Goal: Task Accomplishment & Management: Manage account settings

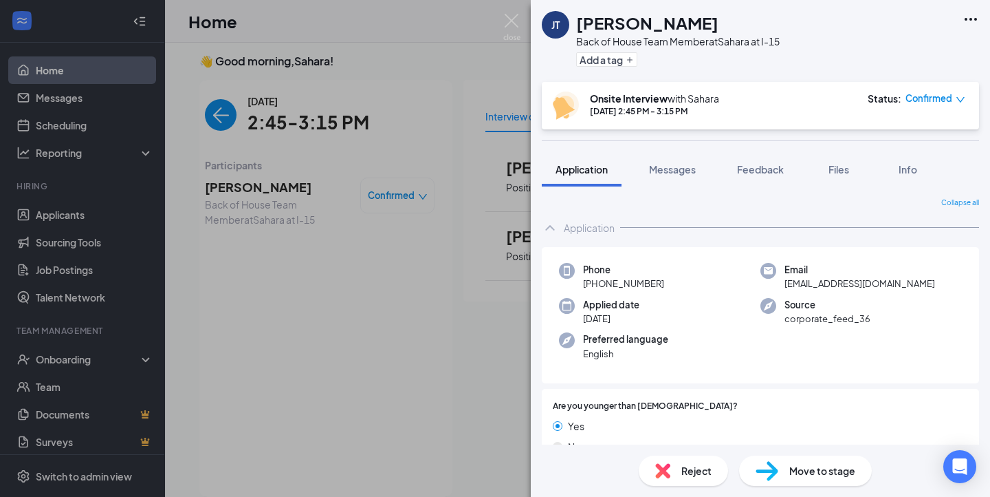
scroll to position [1005, 0]
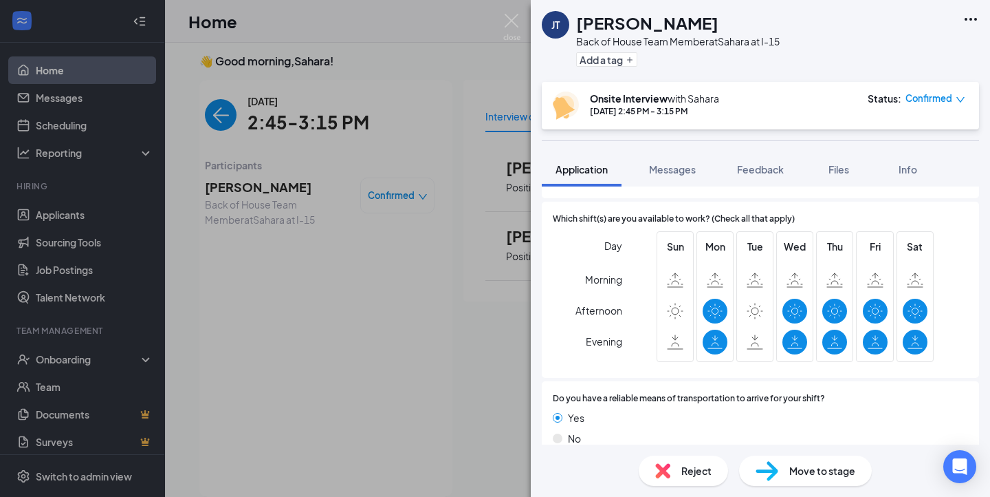
click at [232, 123] on div "[PERSON_NAME] Back of House Team Member at [GEOGRAPHIC_DATA] at I-15 Add a tag …" at bounding box center [495, 248] width 990 height 497
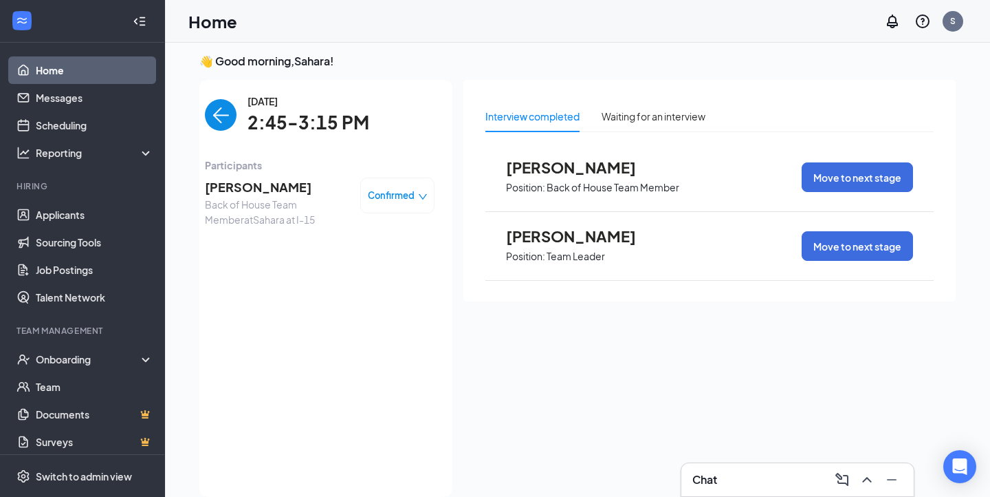
click at [232, 123] on img "back-button" at bounding box center [221, 115] width 32 height 32
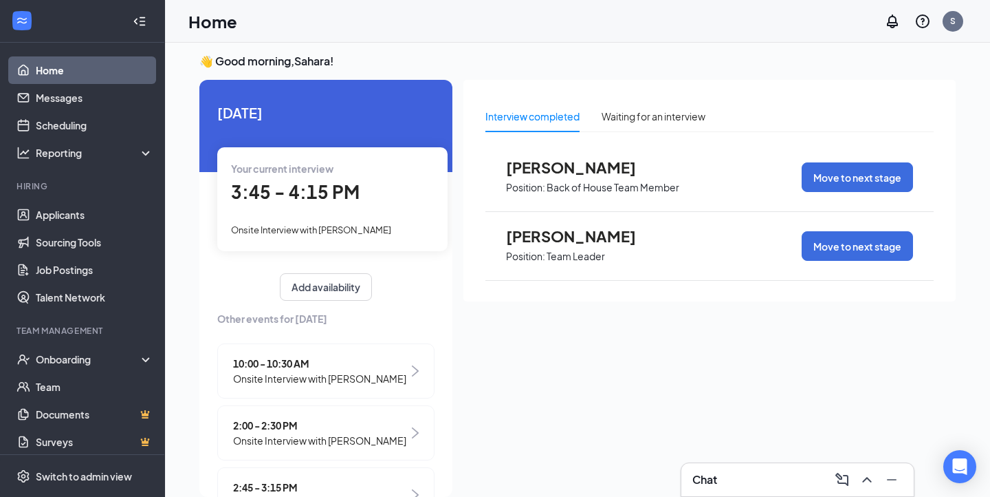
click at [329, 186] on span "3:45 - 4:15 PM" at bounding box center [295, 191] width 129 height 23
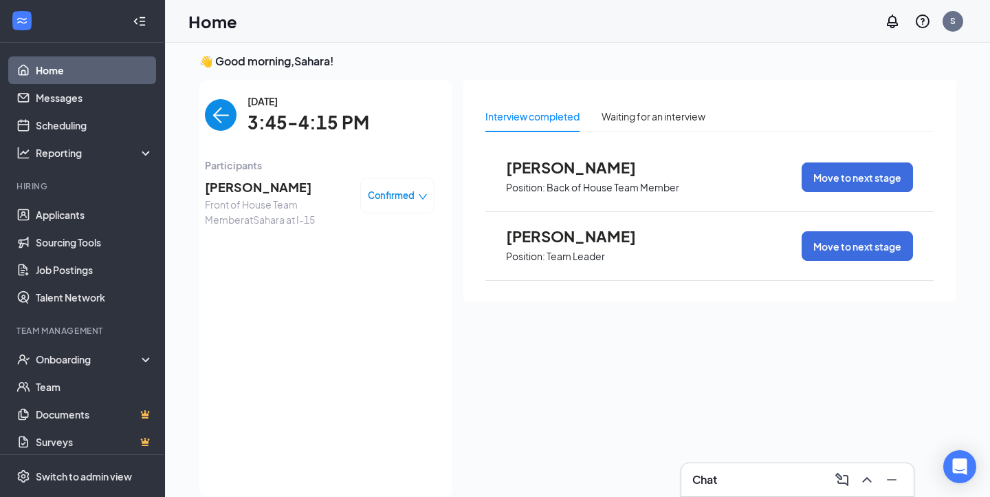
click at [268, 190] on span "[PERSON_NAME]" at bounding box center [277, 186] width 144 height 19
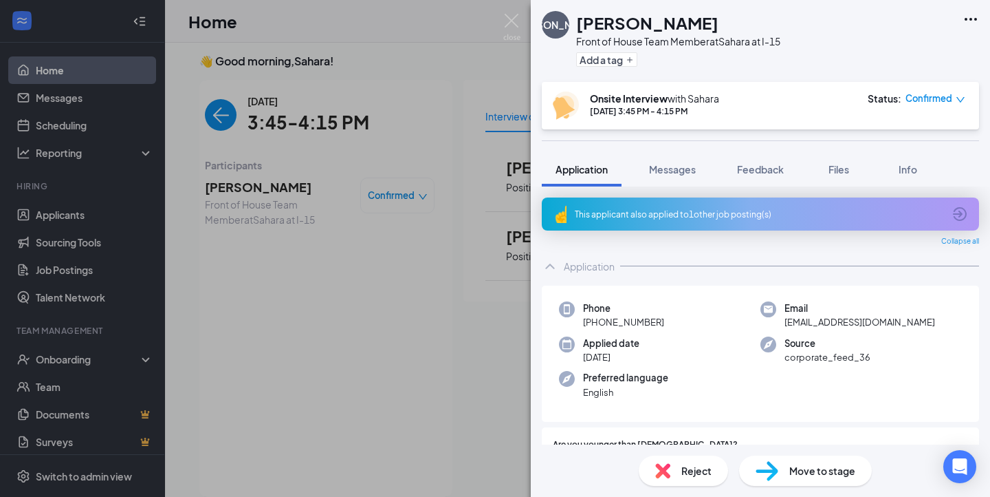
click at [721, 214] on div "This applicant also applied to 1 other job posting(s)" at bounding box center [759, 214] width 369 height 12
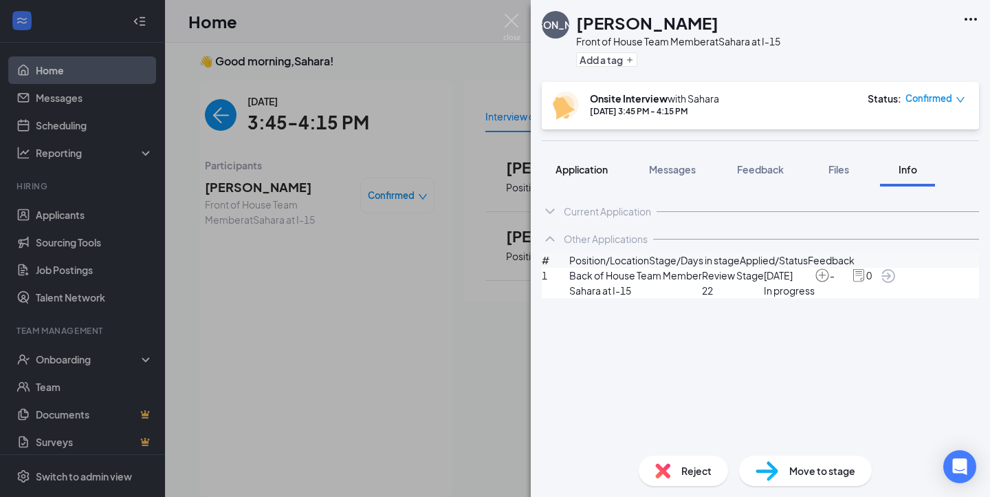
click at [604, 177] on button "Application" at bounding box center [582, 169] width 80 height 34
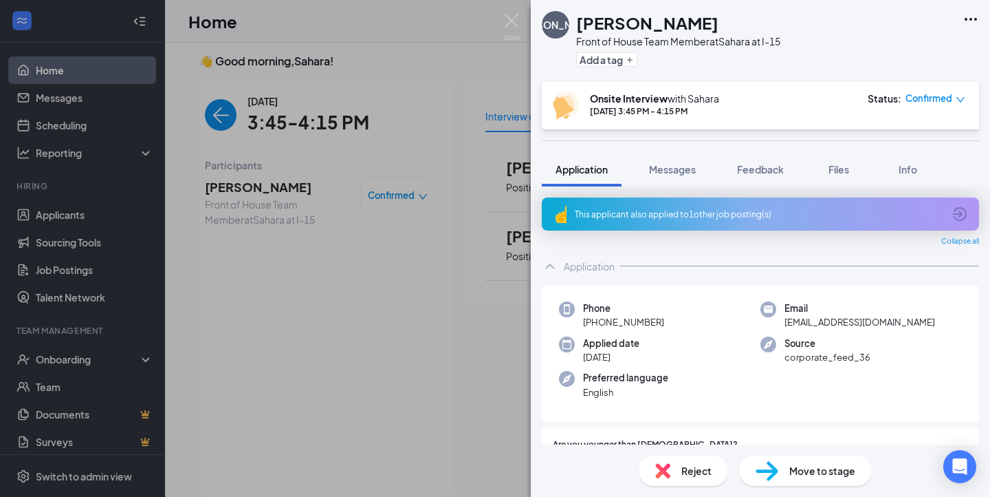
drag, startPoint x: 649, startPoint y: 247, endPoint x: 569, endPoint y: 265, distance: 81.1
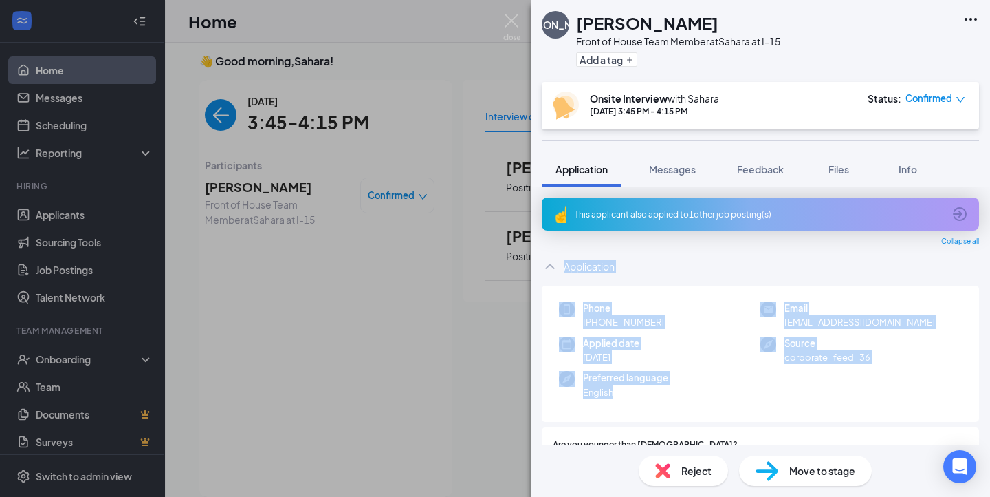
drag, startPoint x: 549, startPoint y: 267, endPoint x: 726, endPoint y: 410, distance: 227.4
click at [726, 410] on div "Phone [PHONE_NUMBER] Email [EMAIL_ADDRESS][DOMAIN_NAME] Applied date [DATE] Sou…" at bounding box center [760, 353] width 437 height 137
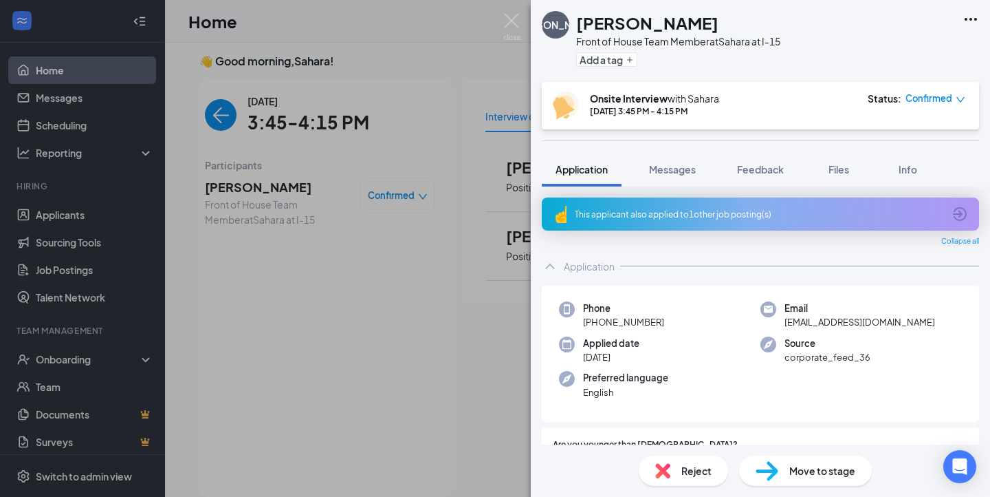
drag, startPoint x: 721, startPoint y: 410, endPoint x: 548, endPoint y: 116, distance: 340.6
click at [548, 116] on div "[PERSON_NAME] Front of House Team Member at [GEOGRAPHIC_DATA] at I-15 Add a tag…" at bounding box center [760, 248] width 459 height 497
click at [555, 61] on div "[PERSON_NAME] Front of House Team Member at [GEOGRAPHIC_DATA] at I-15 Add a tag" at bounding box center [661, 41] width 239 height 60
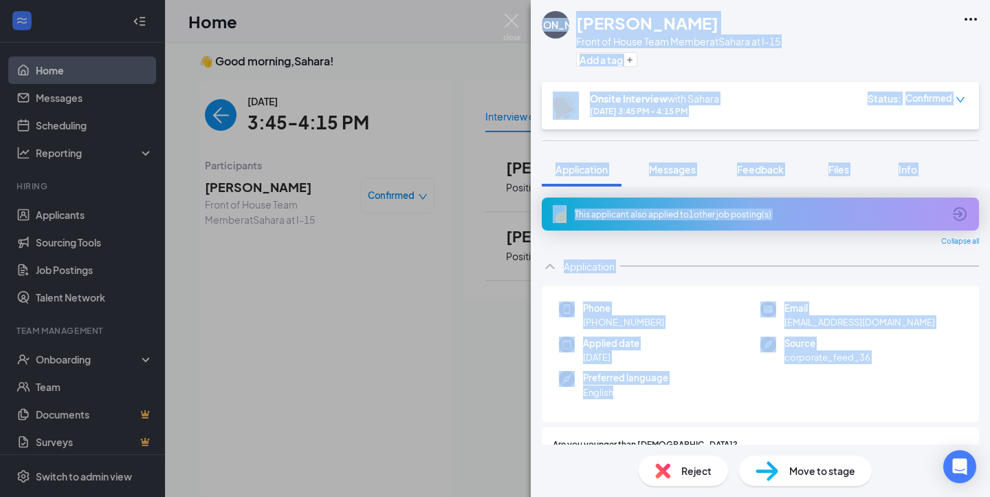
drag, startPoint x: 573, startPoint y: 24, endPoint x: 720, endPoint y: 418, distance: 420.6
click at [720, 418] on div "[PERSON_NAME] Front of House Team Member at [GEOGRAPHIC_DATA] at I-15 Add a tag…" at bounding box center [760, 248] width 459 height 497
click at [720, 418] on div "Phone [PHONE_NUMBER] Email [EMAIL_ADDRESS][DOMAIN_NAME] Applied date [DATE] Sou…" at bounding box center [760, 353] width 437 height 137
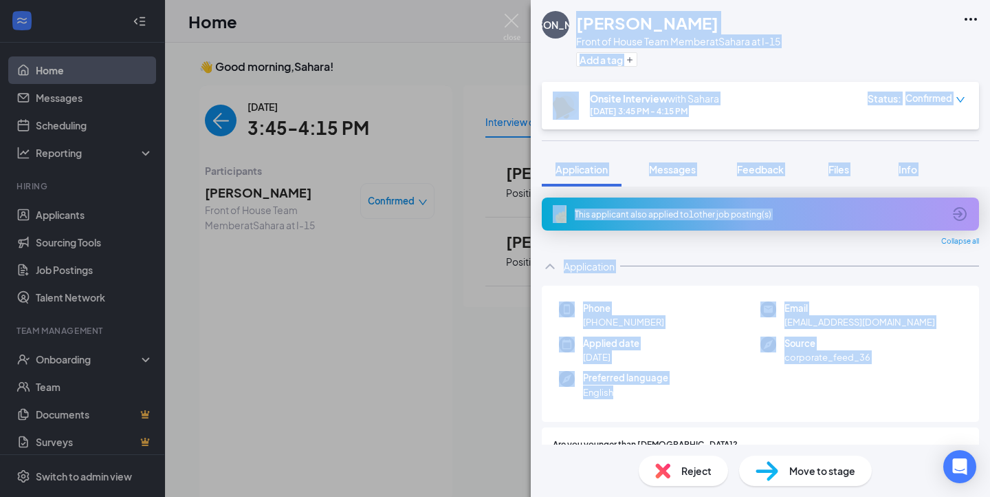
drag, startPoint x: 720, startPoint y: 418, endPoint x: 574, endPoint y: 23, distance: 421.5
click at [574, 23] on div "[PERSON_NAME] Front of House Team Member at [GEOGRAPHIC_DATA] at I-15 Add a tag…" at bounding box center [760, 248] width 459 height 497
click at [574, 23] on div "[PERSON_NAME] Front of House Team Member at [GEOGRAPHIC_DATA] at I-15 Add a tag" at bounding box center [661, 41] width 239 height 60
drag, startPoint x: 574, startPoint y: 23, endPoint x: 737, endPoint y: 395, distance: 406.2
click at [737, 395] on div "[PERSON_NAME] Front of House Team Member at [GEOGRAPHIC_DATA] at I-15 Add a tag…" at bounding box center [760, 248] width 459 height 497
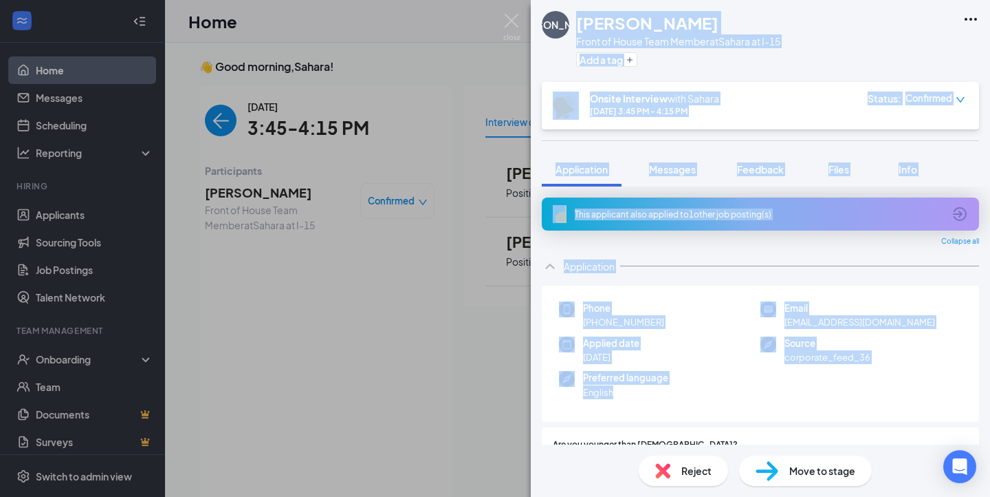
click at [737, 395] on div "Preferred language English" at bounding box center [659, 385] width 201 height 28
drag, startPoint x: 728, startPoint y: 397, endPoint x: 576, endPoint y: 15, distance: 410.8
click at [576, 15] on div "[PERSON_NAME] Front of House Team Member at [GEOGRAPHIC_DATA] at I-15 Add a tag…" at bounding box center [760, 248] width 459 height 497
click at [576, 15] on h1 "[PERSON_NAME]" at bounding box center [647, 22] width 142 height 23
drag, startPoint x: 576, startPoint y: 15, endPoint x: 738, endPoint y: 401, distance: 418.3
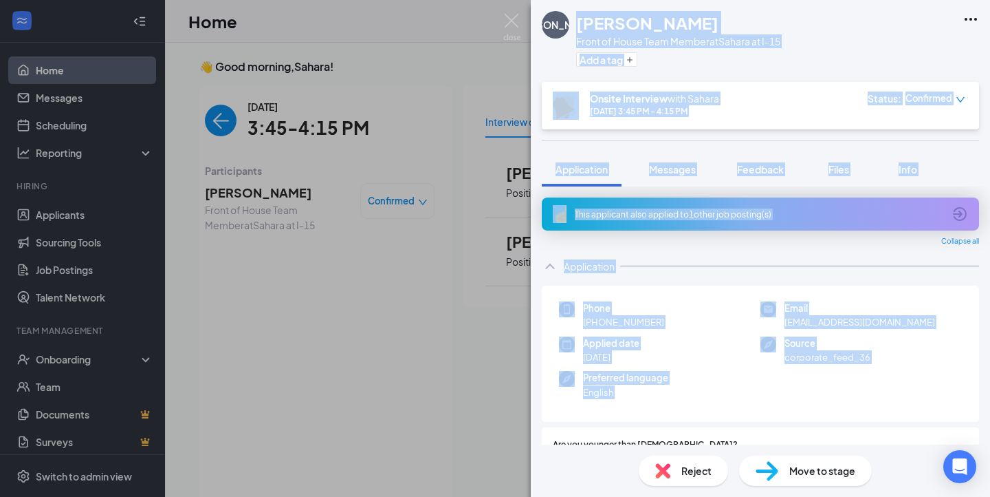
click at [738, 401] on div "[PERSON_NAME] Front of House Team Member at [GEOGRAPHIC_DATA] at I-15 Add a tag…" at bounding box center [760, 248] width 459 height 497
click at [738, 401] on div "Phone [PHONE_NUMBER] Email [EMAIL_ADDRESS][DOMAIN_NAME] Applied date [DATE] Sou…" at bounding box center [760, 353] width 437 height 137
drag, startPoint x: 660, startPoint y: 391, endPoint x: 599, endPoint y: 47, distance: 349.3
click at [599, 47] on div "[PERSON_NAME] Front of House Team Member at [GEOGRAPHIC_DATA] at I-15 Add a tag…" at bounding box center [760, 248] width 459 height 497
drag, startPoint x: 577, startPoint y: 21, endPoint x: 713, endPoint y: 433, distance: 434.5
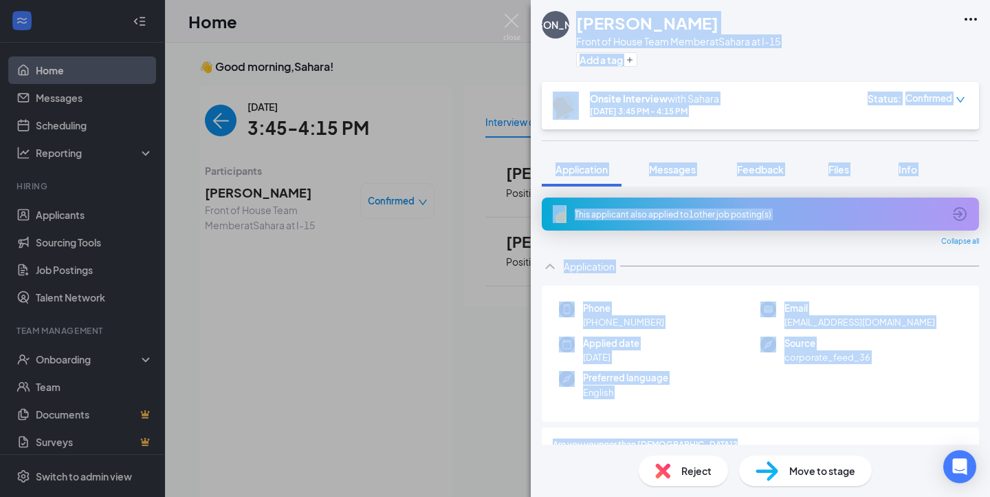
click at [713, 435] on div "[PERSON_NAME] Front of House Team Member at [GEOGRAPHIC_DATA] at I-15 Add a tag…" at bounding box center [760, 248] width 459 height 497
drag, startPoint x: 685, startPoint y: 411, endPoint x: 576, endPoint y: 42, distance: 384.5
click at [576, 42] on div "[PERSON_NAME] Front of House Team Member at [GEOGRAPHIC_DATA] at I-15 Add a tag…" at bounding box center [760, 248] width 459 height 497
click at [576, 34] on h1 "[PERSON_NAME]" at bounding box center [647, 22] width 142 height 23
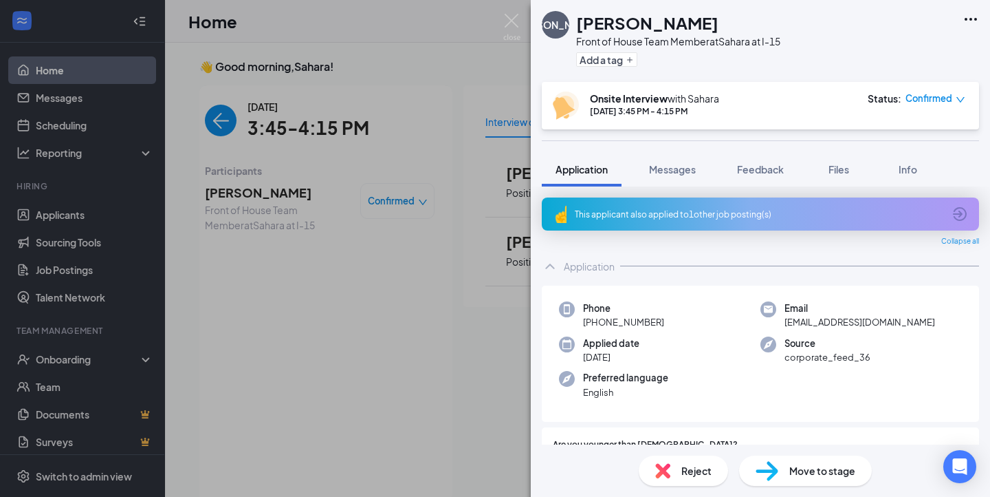
click at [576, 34] on h1 "[PERSON_NAME]" at bounding box center [647, 22] width 142 height 23
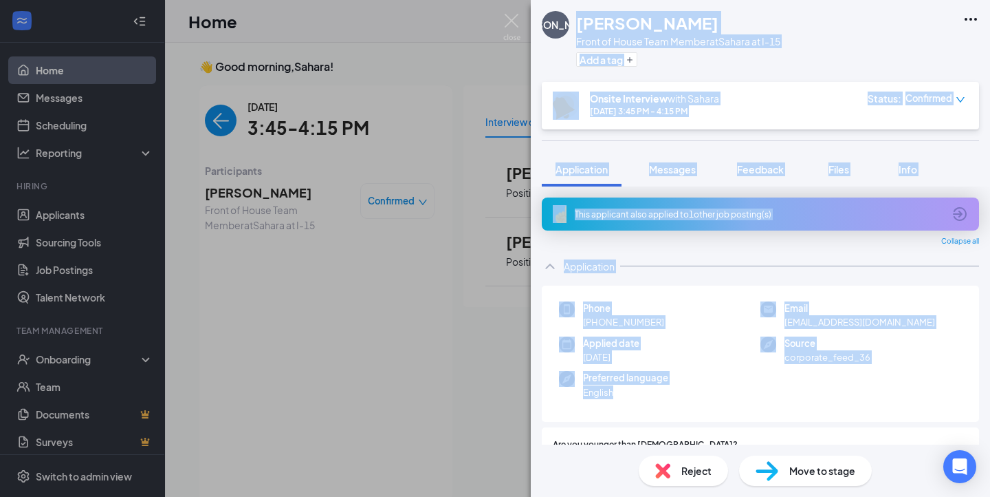
drag, startPoint x: 576, startPoint y: 24, endPoint x: 703, endPoint y: 395, distance: 392.6
click at [703, 395] on div "[PERSON_NAME] Front of House Team Member at [GEOGRAPHIC_DATA] at I-15 Add a tag…" at bounding box center [760, 248] width 459 height 497
click at [704, 404] on div "Phone [PHONE_NUMBER] Email [EMAIL_ADDRESS][DOMAIN_NAME] Applied date [DATE] Sou…" at bounding box center [760, 353] width 437 height 137
drag, startPoint x: 699, startPoint y: 400, endPoint x: 574, endPoint y: 16, distance: 404.3
click at [574, 16] on div "[PERSON_NAME] Front of House Team Member at [GEOGRAPHIC_DATA] at I-15 Add a tag…" at bounding box center [760, 248] width 459 height 497
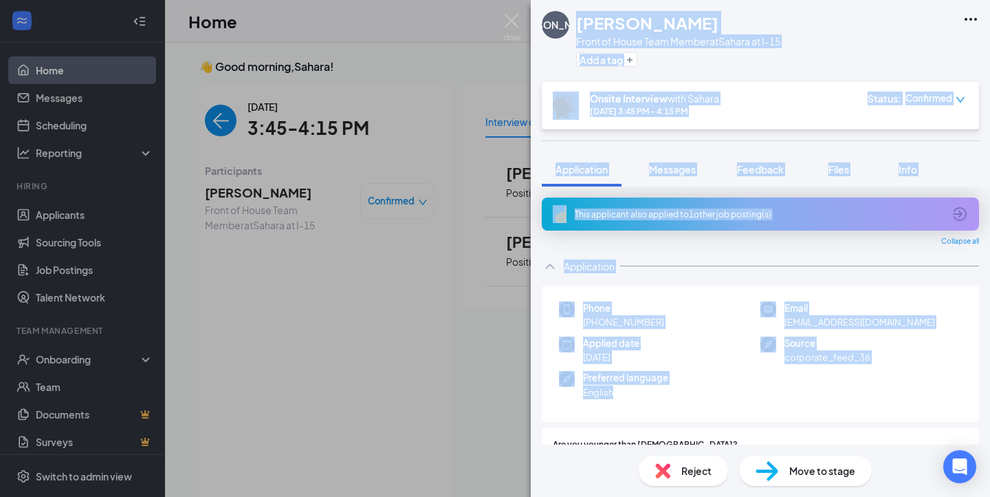
click at [574, 16] on div "[PERSON_NAME] Front of House Team Member at [GEOGRAPHIC_DATA] at I-15 Add a tag" at bounding box center [661, 41] width 239 height 60
drag, startPoint x: 574, startPoint y: 16, endPoint x: 688, endPoint y: 397, distance: 397.9
click at [688, 397] on div "[PERSON_NAME] Front of House Team Member at [GEOGRAPHIC_DATA] at I-15 Add a tag…" at bounding box center [760, 248] width 459 height 497
click at [688, 397] on div "Phone [PHONE_NUMBER] Email [EMAIL_ADDRESS][DOMAIN_NAME] Applied date [DATE] Sou…" at bounding box center [760, 353] width 437 height 137
drag, startPoint x: 688, startPoint y: 406, endPoint x: 574, endPoint y: 20, distance: 402.3
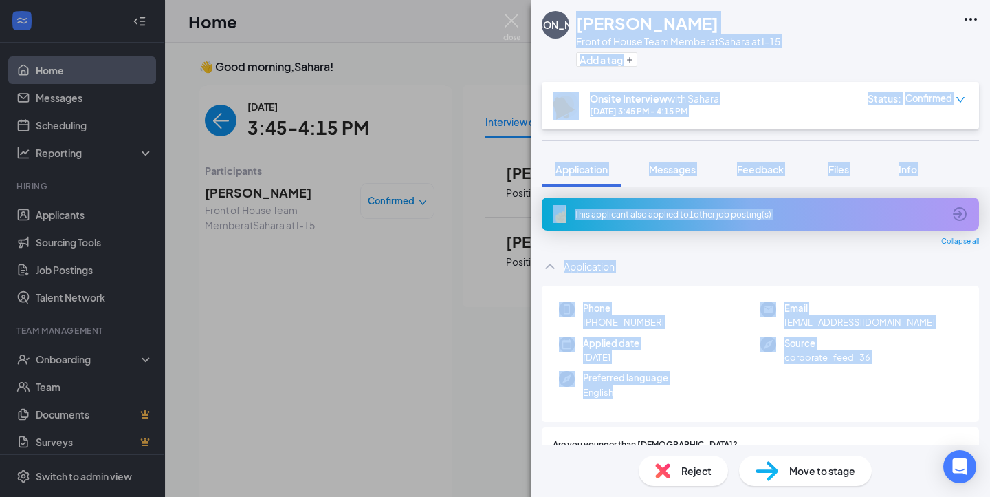
click at [574, 20] on div "[PERSON_NAME] Front of House Team Member at [GEOGRAPHIC_DATA] at I-15 Add a tag…" at bounding box center [760, 248] width 459 height 497
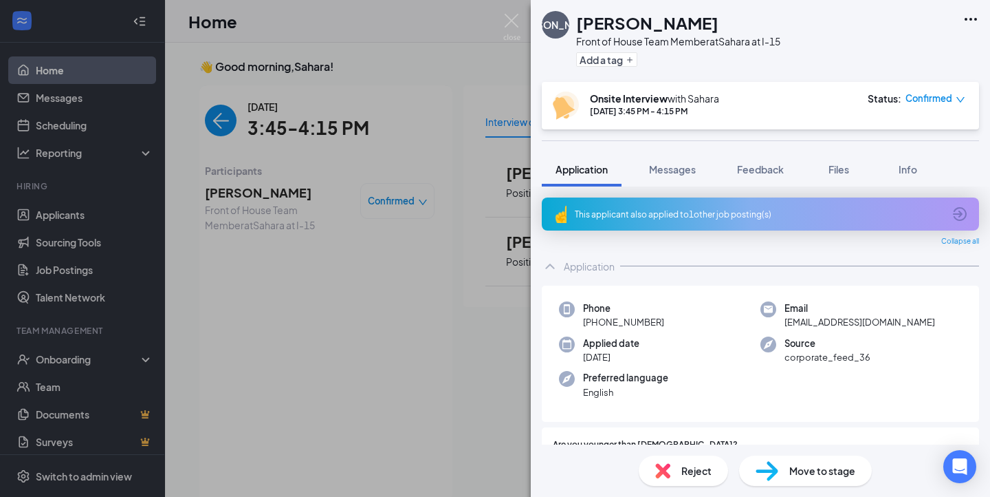
click at [570, 23] on div "[PERSON_NAME] Front of House Team Member at [GEOGRAPHIC_DATA] at I-15 Add a tag" at bounding box center [661, 41] width 239 height 60
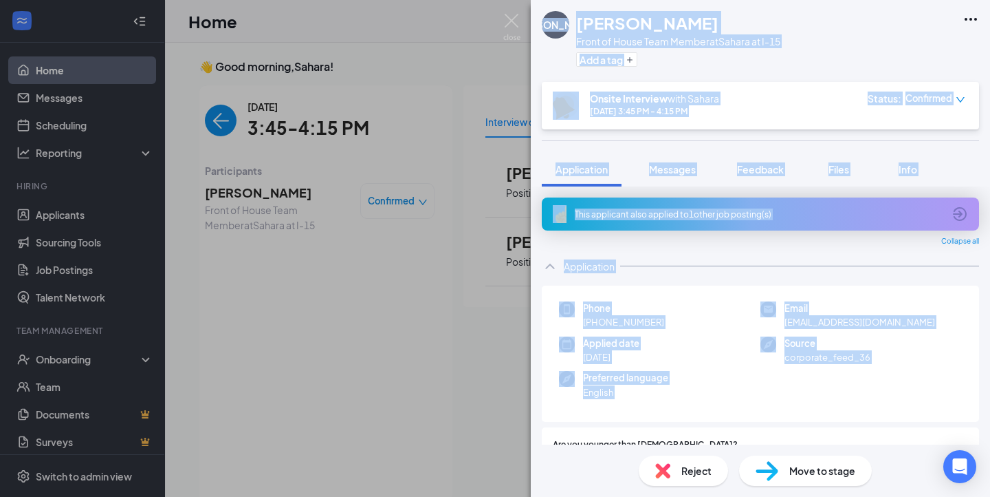
drag, startPoint x: 570, startPoint y: 23, endPoint x: 668, endPoint y: 404, distance: 393.3
click at [668, 404] on div "[PERSON_NAME] Front of House Team Member at [GEOGRAPHIC_DATA] at I-15 Add a tag…" at bounding box center [760, 248] width 459 height 497
click at [668, 404] on div "Phone [PHONE_NUMBER] Email [EMAIL_ADDRESS][DOMAIN_NAME] Applied date [DATE] Sou…" at bounding box center [760, 353] width 437 height 137
drag, startPoint x: 668, startPoint y: 404, endPoint x: 584, endPoint y: 16, distance: 397.5
click at [584, 16] on div "[PERSON_NAME] Front of House Team Member at [GEOGRAPHIC_DATA] at I-15 Add a tag…" at bounding box center [760, 248] width 459 height 497
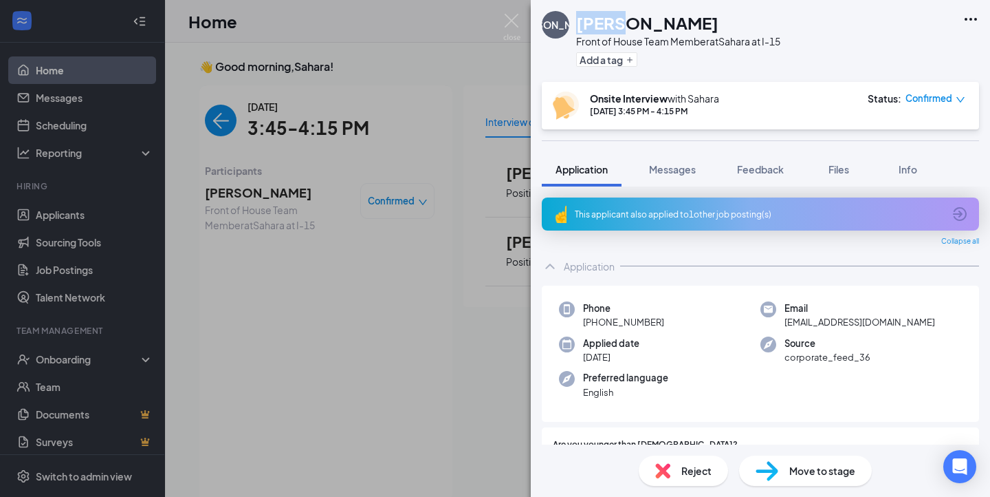
click at [579, 19] on h1 "[PERSON_NAME]" at bounding box center [647, 22] width 142 height 23
click at [572, 21] on div "[PERSON_NAME] Front of House Team Member at [GEOGRAPHIC_DATA] at I-15 Add a tag" at bounding box center [661, 41] width 239 height 60
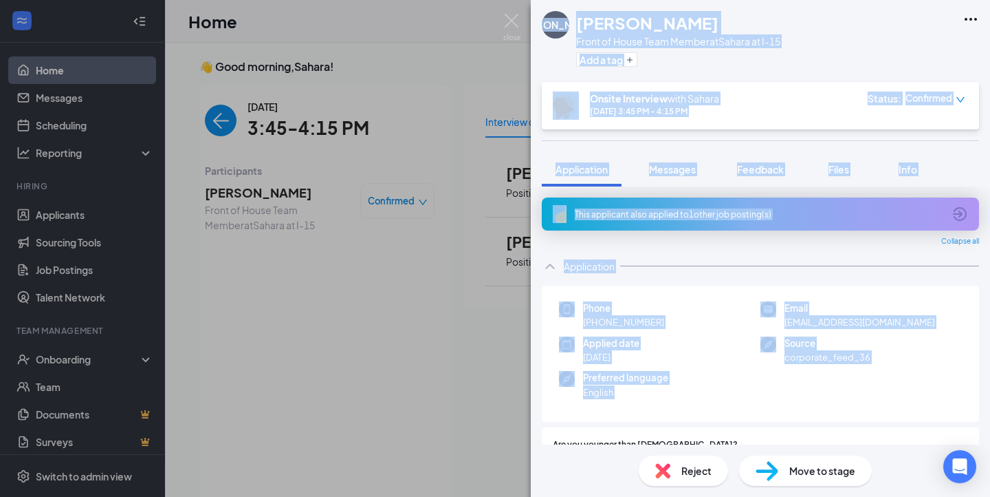
drag, startPoint x: 572, startPoint y: 21, endPoint x: 701, endPoint y: 409, distance: 408.9
click at [701, 409] on div "[PERSON_NAME] Front of House Team Member at [GEOGRAPHIC_DATA] at I-15 Add a tag…" at bounding box center [760, 248] width 459 height 497
click at [701, 409] on div "Phone [PHONE_NUMBER] Email [EMAIL_ADDRESS][DOMAIN_NAME] Applied date [DATE] Sou…" at bounding box center [760, 353] width 437 height 137
drag, startPoint x: 686, startPoint y: 417, endPoint x: 571, endPoint y: 43, distance: 391.3
click at [571, 43] on div "[PERSON_NAME] Front of House Team Member at [GEOGRAPHIC_DATA] at I-15 Add a tag…" at bounding box center [760, 248] width 459 height 497
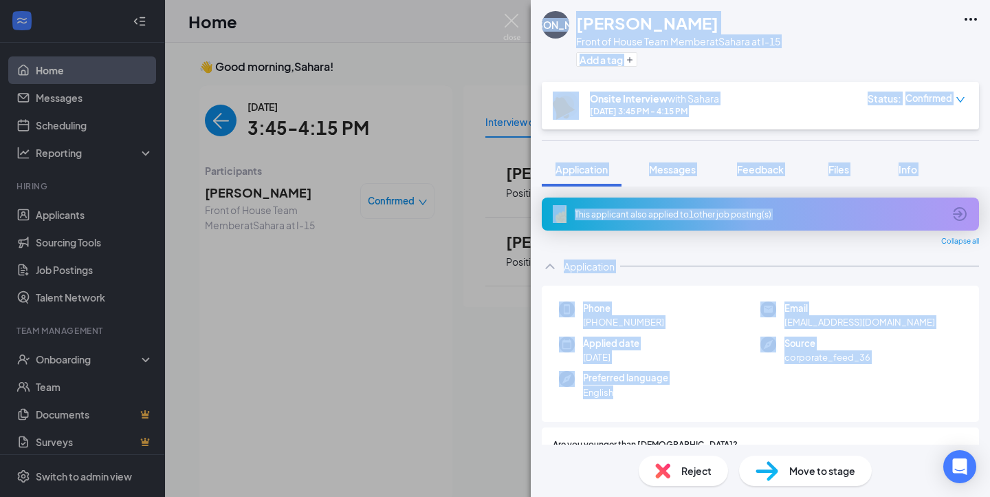
click at [574, 37] on div "[PERSON_NAME] Front of House Team Member at [GEOGRAPHIC_DATA] at I-15 Add a tag" at bounding box center [661, 41] width 239 height 60
drag, startPoint x: 574, startPoint y: 34, endPoint x: 664, endPoint y: 329, distance: 308.3
click at [664, 329] on div "[PERSON_NAME] Front of House Team Member at [GEOGRAPHIC_DATA] at I-15 Add a tag…" at bounding box center [760, 248] width 459 height 497
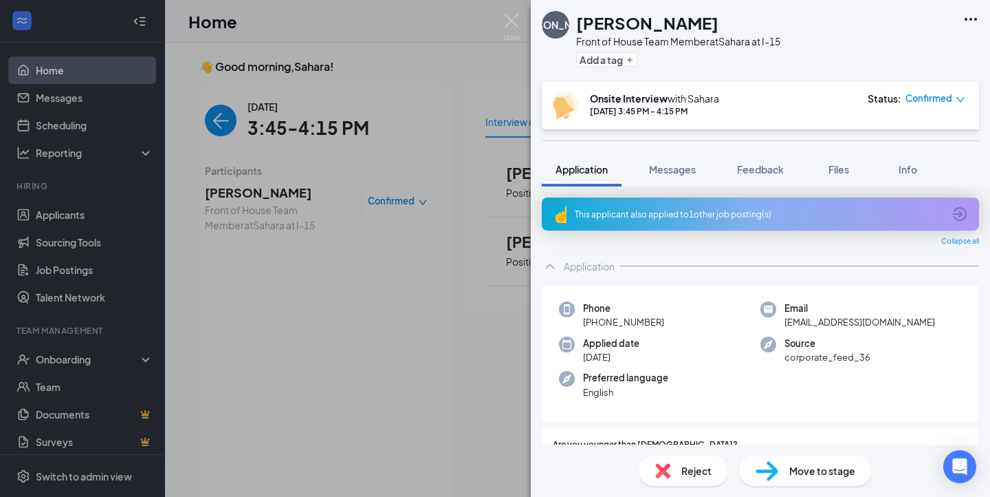
click at [578, 25] on h1 "[PERSON_NAME]" at bounding box center [647, 22] width 142 height 23
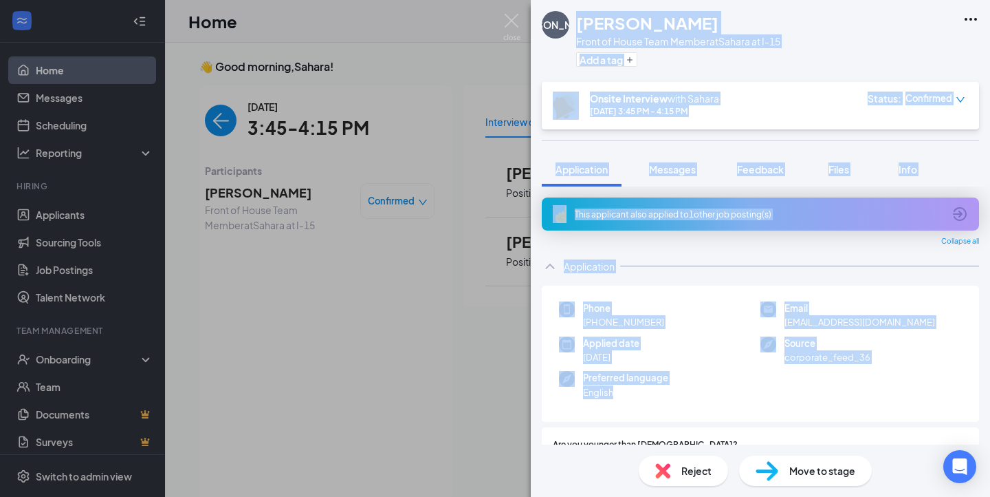
drag, startPoint x: 578, startPoint y: 25, endPoint x: 688, endPoint y: 406, distance: 395.7
click at [688, 406] on div "[PERSON_NAME] Front of House Team Member at [GEOGRAPHIC_DATA] at I-15 Add a tag…" at bounding box center [760, 248] width 459 height 497
click at [688, 406] on div "Phone [PHONE_NUMBER] Email [EMAIL_ADDRESS][DOMAIN_NAME] Applied date [DATE] Sou…" at bounding box center [760, 353] width 437 height 137
drag, startPoint x: 688, startPoint y: 406, endPoint x: 573, endPoint y: 25, distance: 397.9
click at [573, 25] on div "[PERSON_NAME] Front of House Team Member at [GEOGRAPHIC_DATA] at I-15 Add a tag…" at bounding box center [760, 248] width 459 height 497
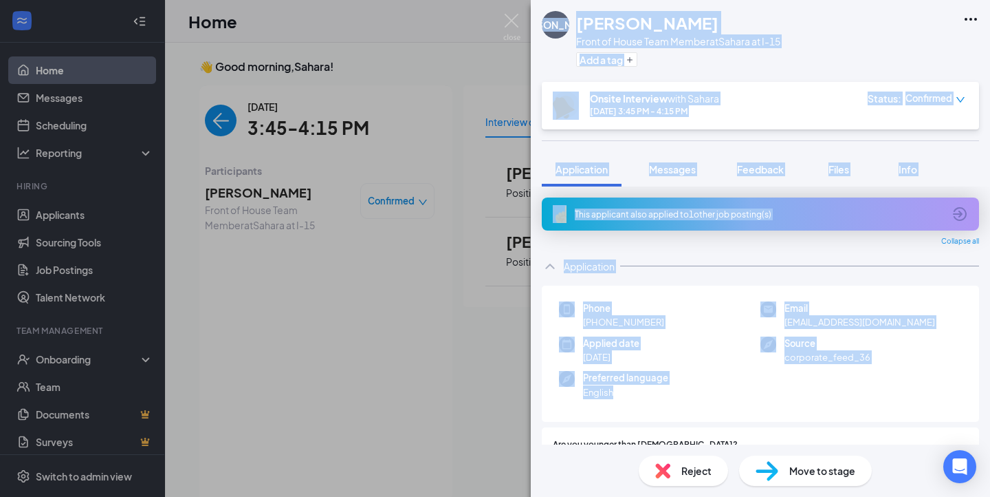
click at [573, 25] on div "[PERSON_NAME] Front of House Team Member at [GEOGRAPHIC_DATA] at I-15 Add a tag" at bounding box center [661, 41] width 239 height 60
drag, startPoint x: 573, startPoint y: 25, endPoint x: 754, endPoint y: 420, distance: 434.5
click at [754, 420] on div "[PERSON_NAME] Front of House Team Member at [GEOGRAPHIC_DATA] at I-15 Add a tag…" at bounding box center [760, 248] width 459 height 497
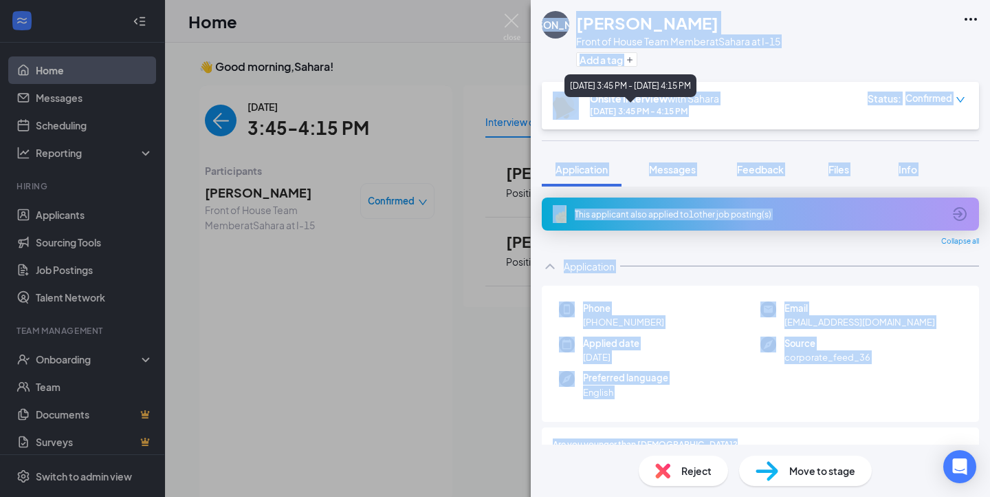
drag, startPoint x: 752, startPoint y: 414, endPoint x: 610, endPoint y: 101, distance: 343.5
click at [610, 101] on body "Home Messages Scheduling Reporting Hiring Applicants Sourcing Tools Job Posting…" at bounding box center [495, 248] width 990 height 497
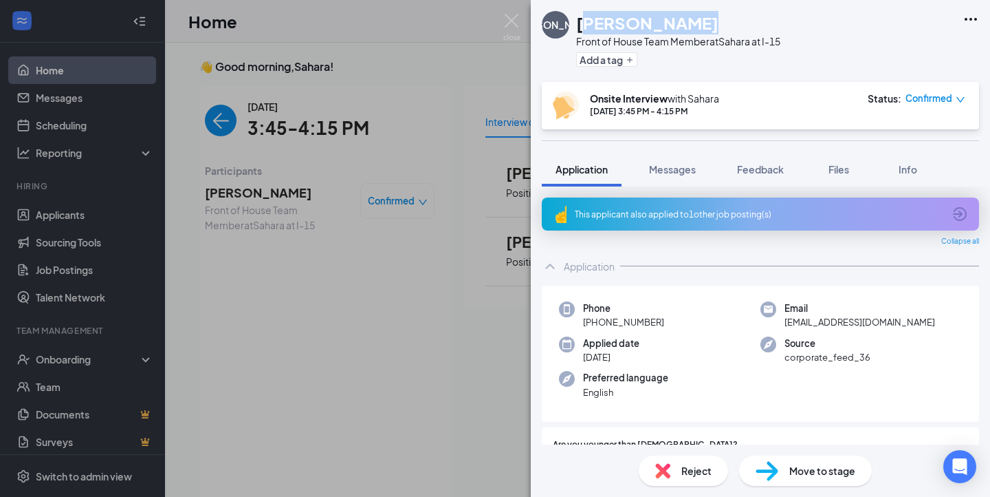
click at [581, 32] on h1 "[PERSON_NAME]" at bounding box center [647, 22] width 142 height 23
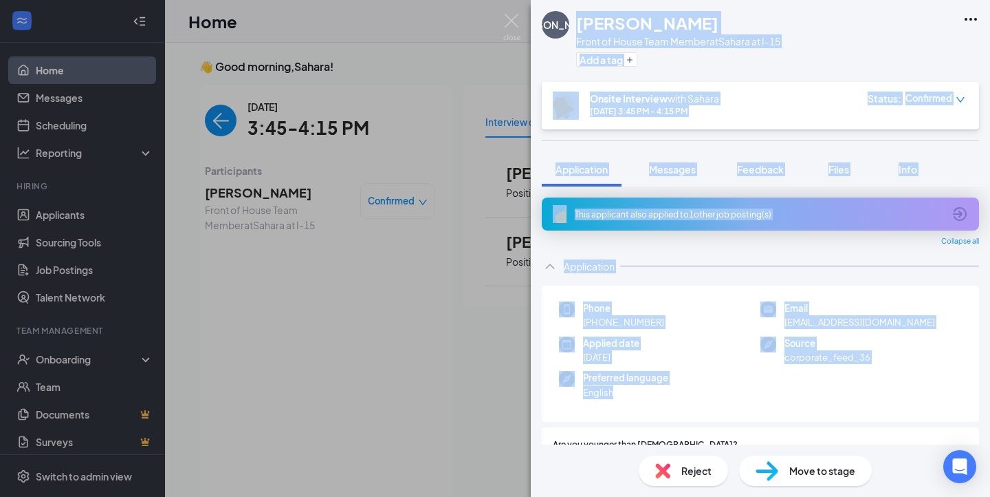
drag, startPoint x: 577, startPoint y: 22, endPoint x: 727, endPoint y: 402, distance: 408.1
click at [727, 402] on div "[PERSON_NAME] Front of House Team Member at [GEOGRAPHIC_DATA] at I-15 Add a tag…" at bounding box center [760, 248] width 459 height 497
click at [727, 402] on div "Phone [PHONE_NUMBER] Email [EMAIL_ADDRESS][DOMAIN_NAME] Applied date [DATE] Sou…" at bounding box center [760, 353] width 437 height 137
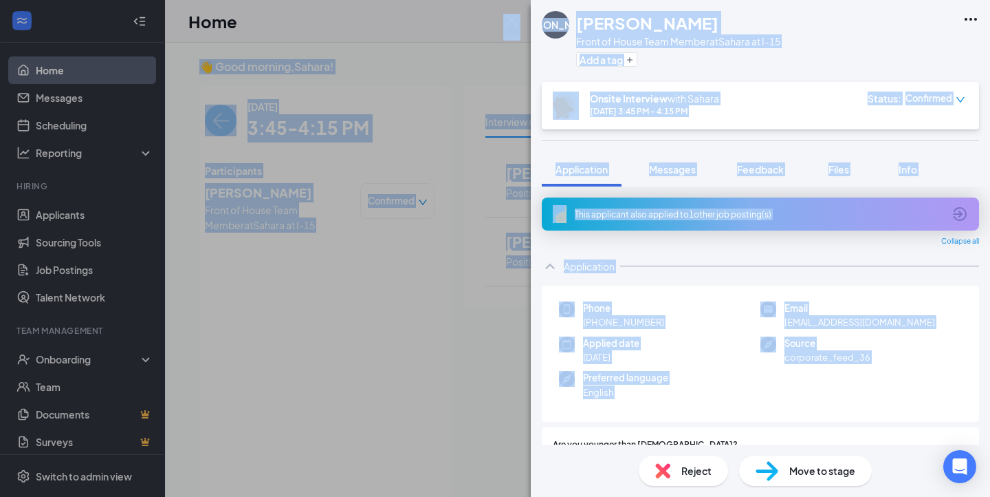
drag, startPoint x: 727, startPoint y: 402, endPoint x: 588, endPoint y: -3, distance: 427.6
click at [588, 0] on html "Home Messages Scheduling Reporting Hiring Applicants Sourcing Tools Job Posting…" at bounding box center [495, 248] width 990 height 497
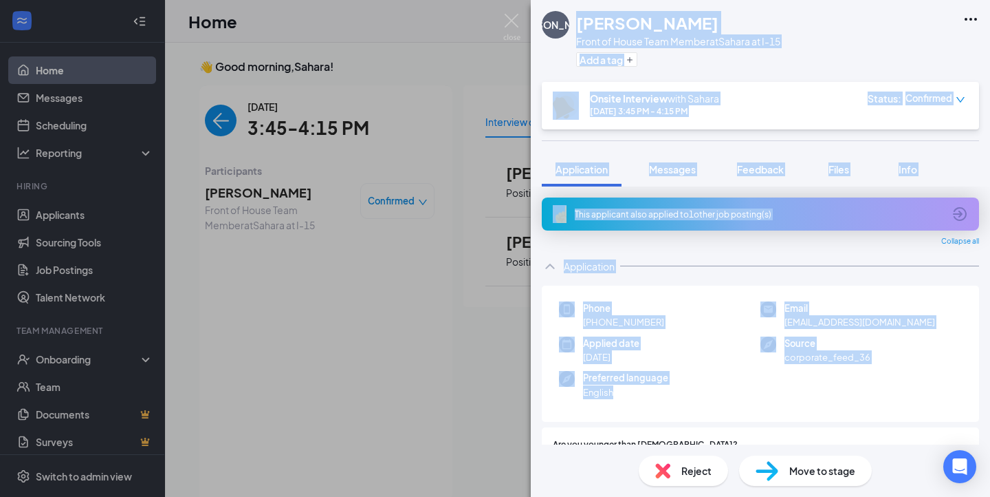
click at [587, 12] on h1 "[PERSON_NAME]" at bounding box center [647, 22] width 142 height 23
click at [577, 17] on h1 "[PERSON_NAME]" at bounding box center [647, 22] width 142 height 23
drag, startPoint x: 576, startPoint y: 19, endPoint x: 736, endPoint y: 395, distance: 409.5
click at [736, 395] on div "[PERSON_NAME] Front of House Team Member at [GEOGRAPHIC_DATA] at I-15 Add a tag…" at bounding box center [760, 248] width 459 height 497
click at [686, 258] on div "Application" at bounding box center [760, 266] width 437 height 28
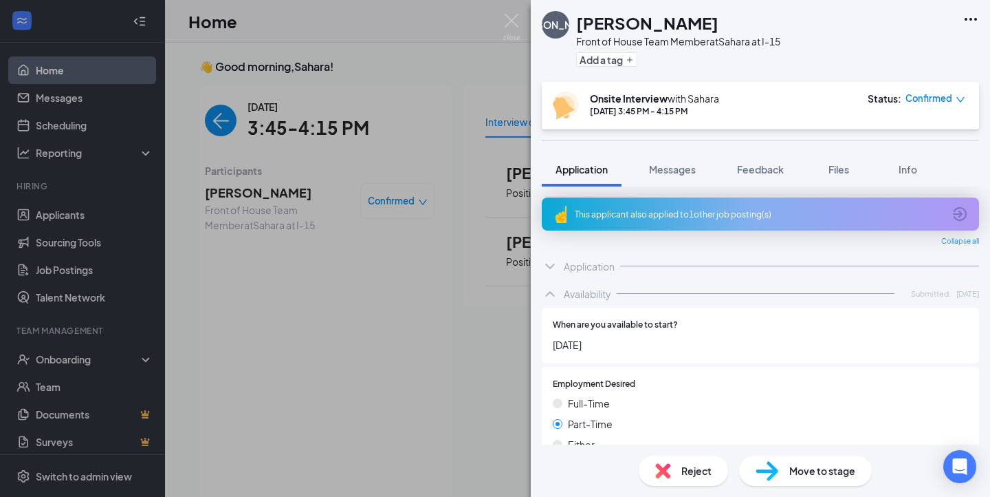
click at [706, 265] on div at bounding box center [799, 265] width 359 height 1
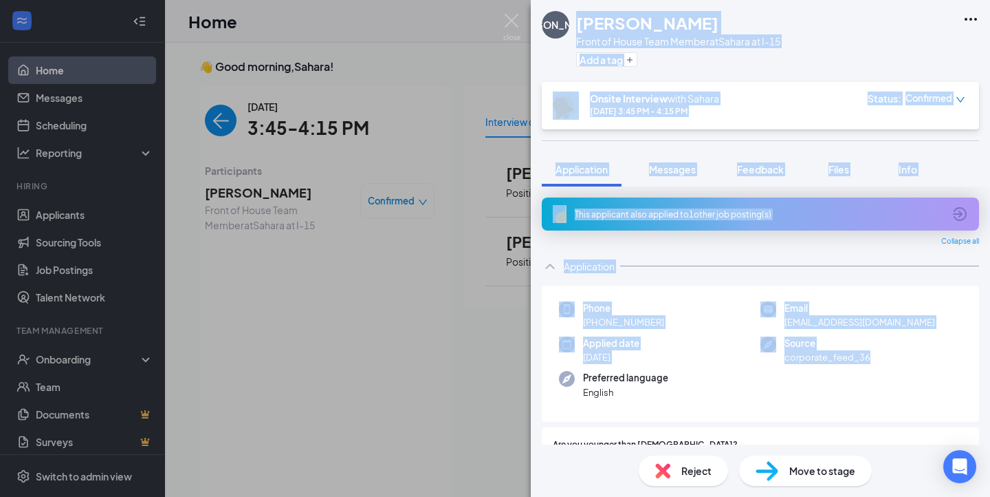
drag, startPoint x: 576, startPoint y: 21, endPoint x: 806, endPoint y: 392, distance: 436.7
click at [806, 392] on div "[PERSON_NAME] Front of House Team Member at [GEOGRAPHIC_DATA] at I-15 Add a tag…" at bounding box center [760, 248] width 459 height 497
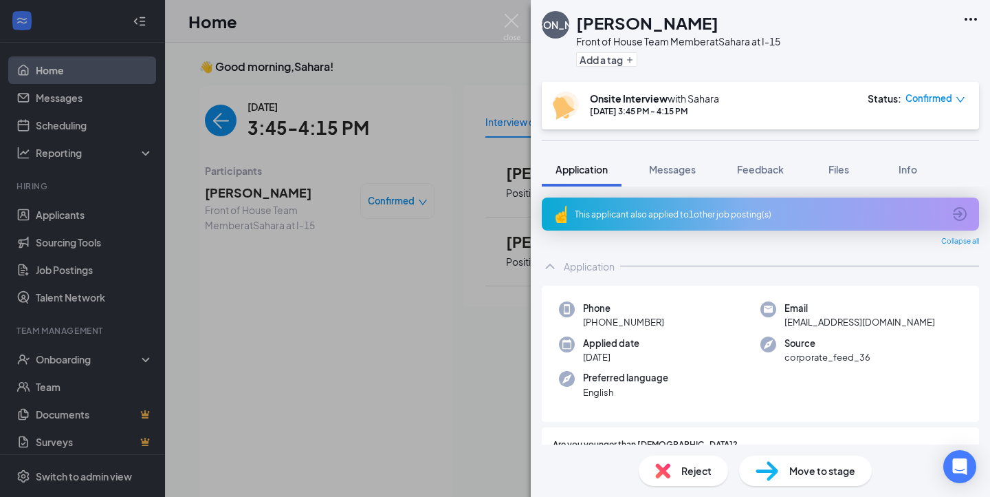
click at [784, 409] on div "Phone [PHONE_NUMBER] Email [EMAIL_ADDRESS][DOMAIN_NAME] Applied date [DATE] Sou…" at bounding box center [760, 353] width 437 height 137
drag, startPoint x: 722, startPoint y: 404, endPoint x: 546, endPoint y: 105, distance: 347.7
click at [546, 105] on div "[PERSON_NAME] Front of House Team Member at [GEOGRAPHIC_DATA] at I-15 Add a tag…" at bounding box center [760, 248] width 459 height 497
click at [629, 197] on div "This applicant also applied to 1 other job posting(s) Collapse all Application …" at bounding box center [760, 315] width 459 height 258
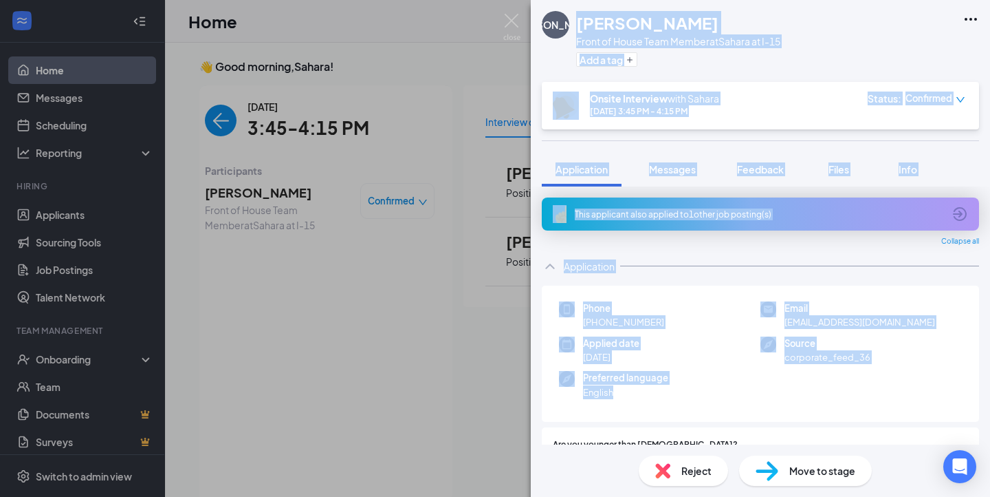
drag, startPoint x: 672, startPoint y: 394, endPoint x: 600, endPoint y: 6, distance: 394.5
click at [600, 6] on div "[PERSON_NAME] Front of House Team Member at [GEOGRAPHIC_DATA] at I-15 Add a tag…" at bounding box center [760, 248] width 459 height 497
click at [569, 18] on div "[PERSON_NAME] Front of House Team Member at [GEOGRAPHIC_DATA] at I-15 Add a tag" at bounding box center [661, 41] width 239 height 60
drag, startPoint x: 574, startPoint y: 18, endPoint x: 754, endPoint y: 413, distance: 434.3
click at [754, 414] on div "[PERSON_NAME] Front of House Team Member at [GEOGRAPHIC_DATA] at I-15 Add a tag…" at bounding box center [760, 248] width 459 height 497
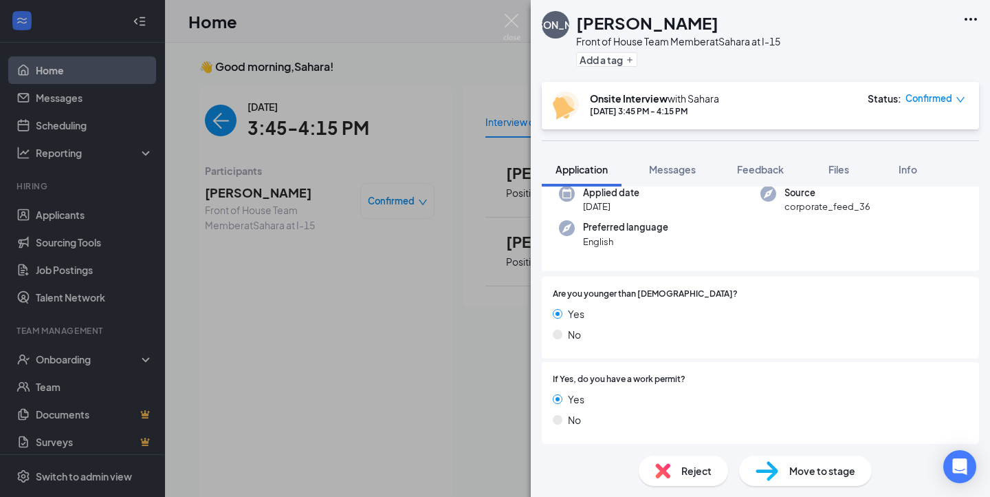
click at [749, 365] on div "If Yes, do you have a work permit? Yes No" at bounding box center [760, 403] width 437 height 82
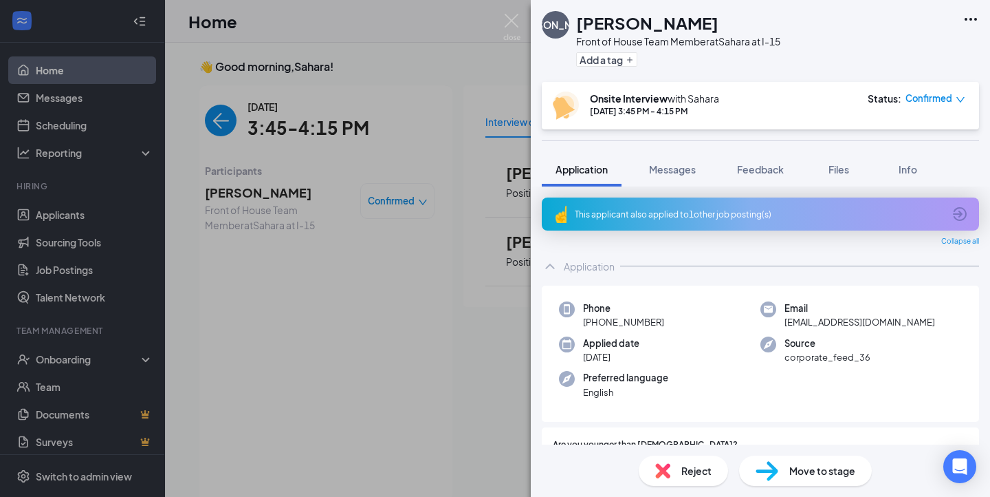
click at [712, 221] on div "This applicant also applied to 1 other job posting(s)" at bounding box center [760, 213] width 437 height 33
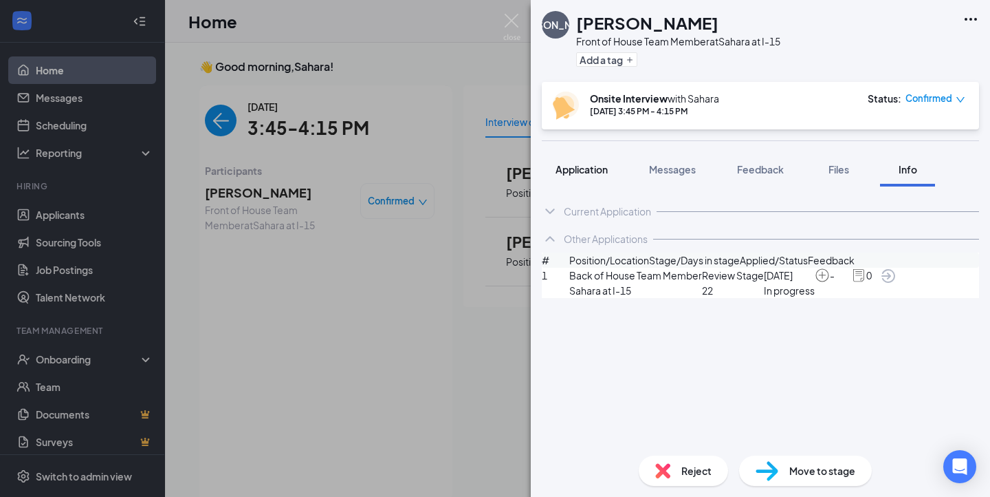
click at [591, 166] on span "Application" at bounding box center [582, 169] width 52 height 12
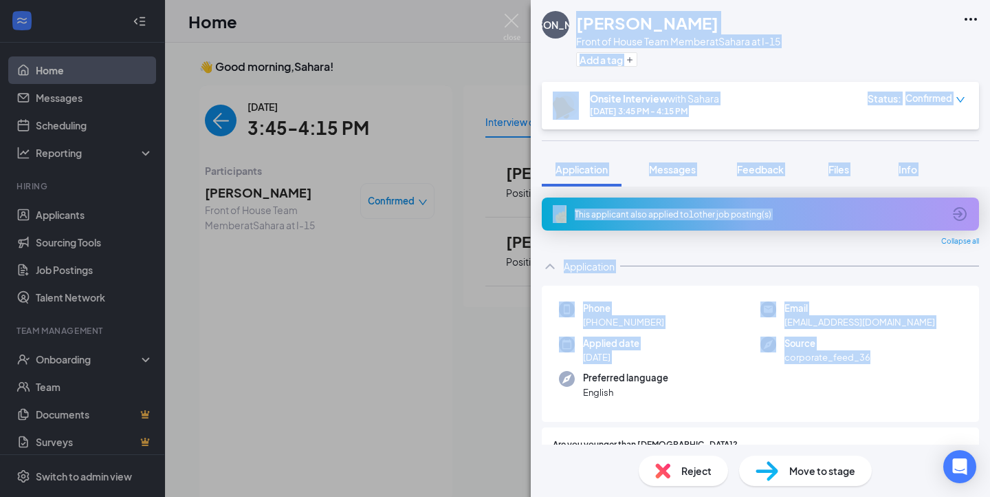
drag, startPoint x: 578, startPoint y: 17, endPoint x: 774, endPoint y: 371, distance: 404.5
click at [774, 371] on div "[PERSON_NAME] Front of House Team Member at [GEOGRAPHIC_DATA] at I-15 Add a tag…" at bounding box center [760, 248] width 459 height 497
click at [774, 371] on div "Phone [PHONE_NUMBER] Email [EMAIL_ADDRESS][DOMAIN_NAME] Applied date [DATE] Sou…" at bounding box center [760, 353] width 437 height 137
drag, startPoint x: 719, startPoint y: 389, endPoint x: 538, endPoint y: 1, distance: 428.9
click at [538, 1] on div "[PERSON_NAME] Front of House Team Member at [GEOGRAPHIC_DATA] at I-15 Add a tag…" at bounding box center [760, 248] width 459 height 497
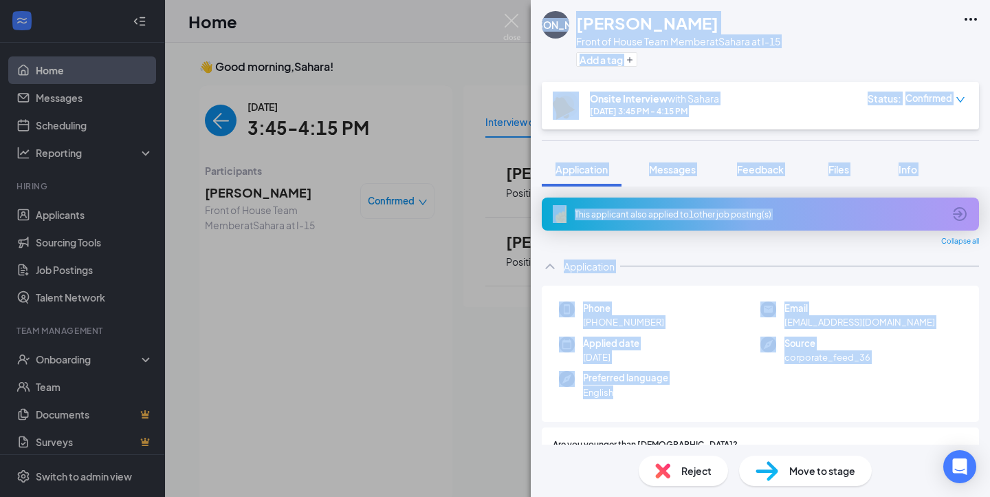
click at [580, 37] on div "Front of House Team Member at [GEOGRAPHIC_DATA] at I-15" at bounding box center [678, 41] width 204 height 14
drag, startPoint x: 576, startPoint y: 25, endPoint x: 794, endPoint y: 351, distance: 392.7
click at [794, 353] on div "[PERSON_NAME] Front of House Team Member at [GEOGRAPHIC_DATA] at I-15 Add a tag…" at bounding box center [760, 248] width 459 height 497
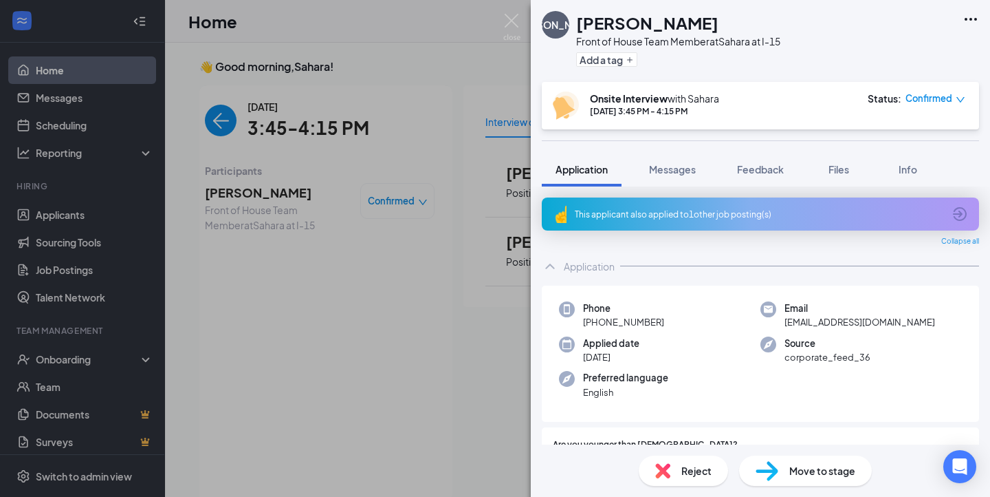
click at [795, 395] on div "Phone [PHONE_NUMBER] Email [EMAIL_ADDRESS][DOMAIN_NAME] Applied date [DATE] Sou…" at bounding box center [760, 353] width 437 height 137
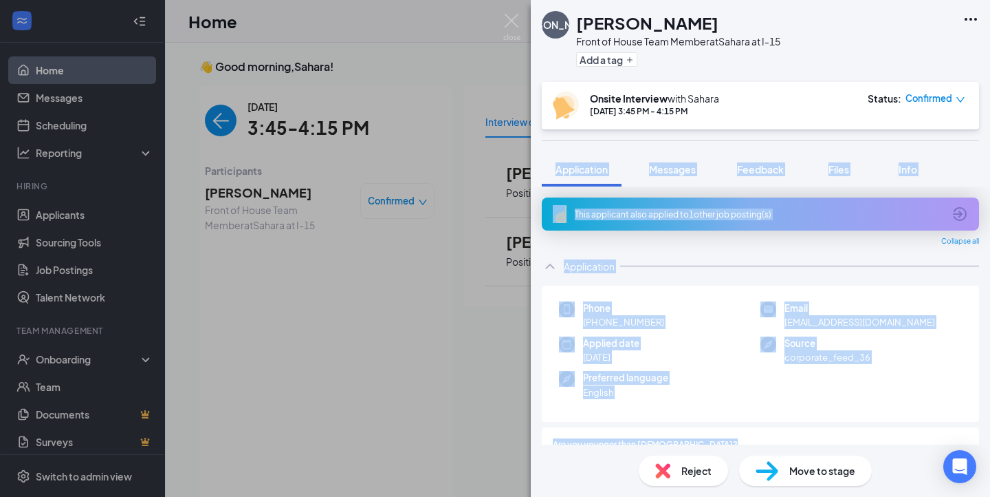
drag, startPoint x: 762, startPoint y: 430, endPoint x: 571, endPoint y: 147, distance: 340.9
click at [571, 147] on div "[PERSON_NAME] Front of House Team Member at [GEOGRAPHIC_DATA] at I-15 Add a tag…" at bounding box center [760, 248] width 459 height 497
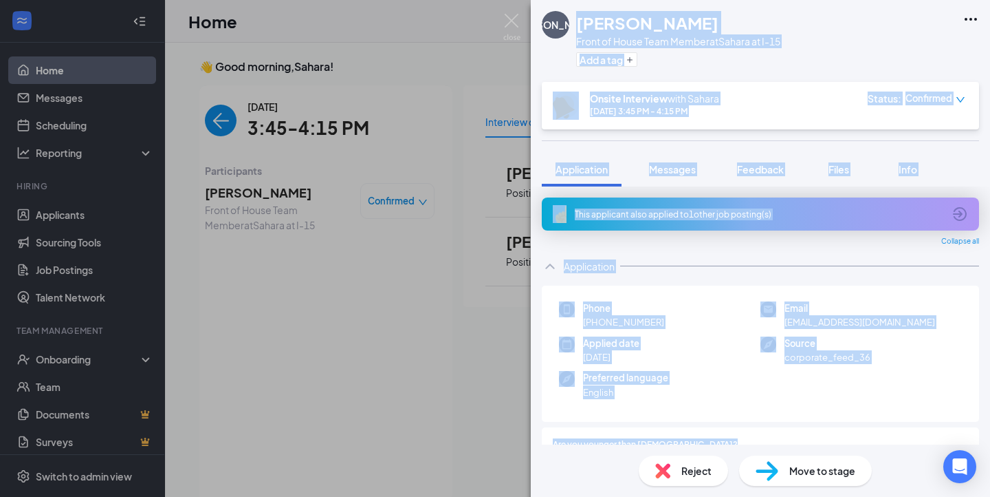
drag, startPoint x: 578, startPoint y: 30, endPoint x: 752, endPoint y: 431, distance: 437.1
click at [752, 431] on div "[PERSON_NAME] Front of House Team Member at [GEOGRAPHIC_DATA] at I-15 Add a tag…" at bounding box center [760, 248] width 459 height 497
click at [752, 431] on div "Are you younger than [DEMOGRAPHIC_DATA]? Yes No" at bounding box center [760, 468] width 437 height 82
drag, startPoint x: 752, startPoint y: 431, endPoint x: 580, endPoint y: 23, distance: 442.6
click at [580, 23] on div "[PERSON_NAME] Front of House Team Member at [GEOGRAPHIC_DATA] at I-15 Add a tag…" at bounding box center [760, 248] width 459 height 497
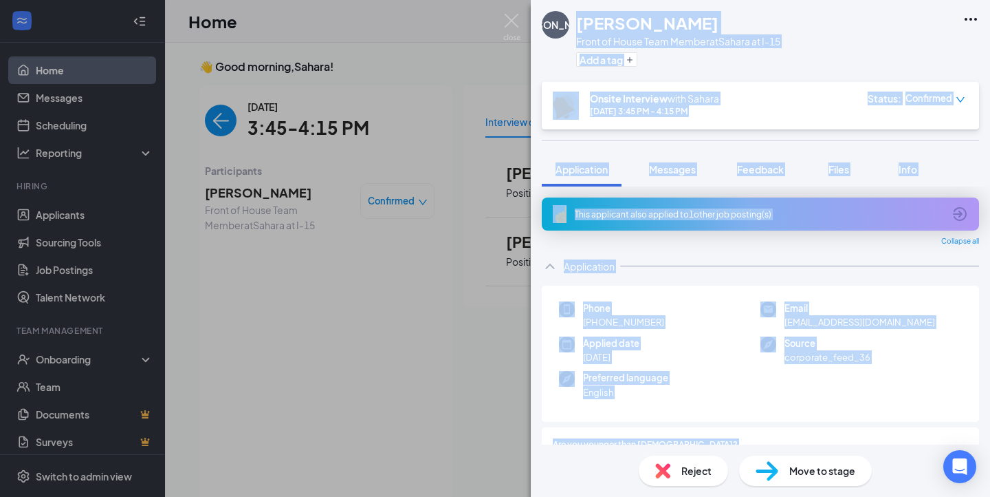
click at [580, 23] on h1 "[PERSON_NAME]" at bounding box center [647, 22] width 142 height 23
drag, startPoint x: 578, startPoint y: 17, endPoint x: 720, endPoint y: 409, distance: 417.0
click at [720, 409] on div "[PERSON_NAME] Front of House Team Member at [GEOGRAPHIC_DATA] at I-15 Add a tag…" at bounding box center [760, 248] width 459 height 497
click at [720, 409] on div "Phone [PHONE_NUMBER] Email [EMAIL_ADDRESS][DOMAIN_NAME] Applied date [DATE] Sou…" at bounding box center [760, 353] width 437 height 137
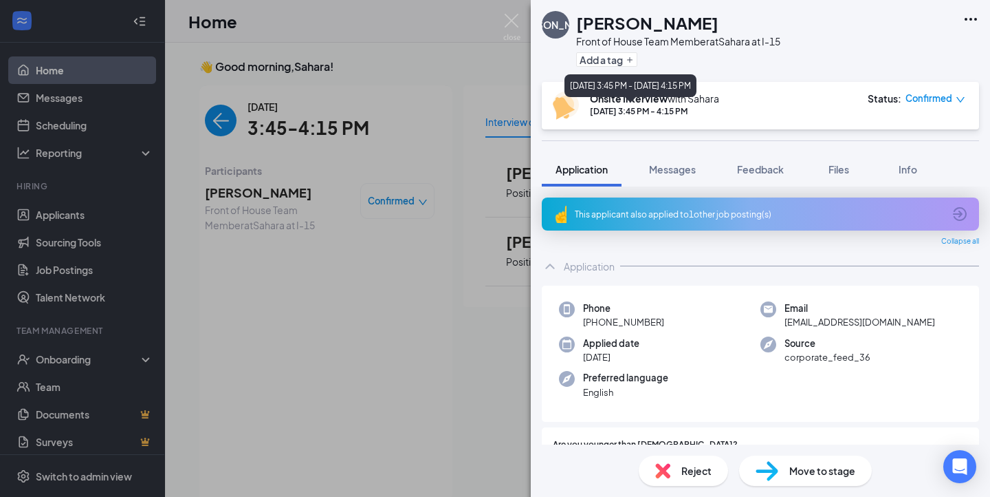
drag, startPoint x: 704, startPoint y: 437, endPoint x: 586, endPoint y: 100, distance: 356.5
click at [586, 100] on body "Home Messages Scheduling Reporting Hiring Applicants Sourcing Tools Job Posting…" at bounding box center [495, 248] width 990 height 497
click at [576, 23] on div "[PERSON_NAME] Front of House Team Member at [GEOGRAPHIC_DATA] at I-15 Add a tag" at bounding box center [661, 41] width 239 height 60
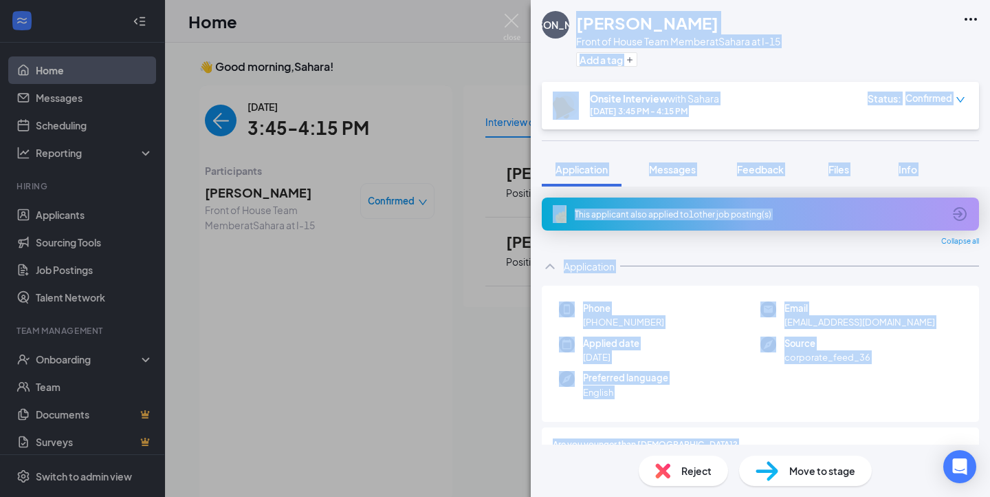
drag, startPoint x: 576, startPoint y: 23, endPoint x: 774, endPoint y: 426, distance: 448.4
click at [774, 426] on div "[PERSON_NAME] Front of House Team Member at [GEOGRAPHIC_DATA] at I-15 Add a tag…" at bounding box center [760, 248] width 459 height 497
click at [734, 433] on div "Are you younger than [DEMOGRAPHIC_DATA]? Yes No" at bounding box center [760, 468] width 437 height 82
drag, startPoint x: 713, startPoint y: 433, endPoint x: 585, endPoint y: 9, distance: 442.5
click at [585, 9] on div "[PERSON_NAME] Front of House Team Member at [GEOGRAPHIC_DATA] at I-15 Add a tag…" at bounding box center [760, 248] width 459 height 497
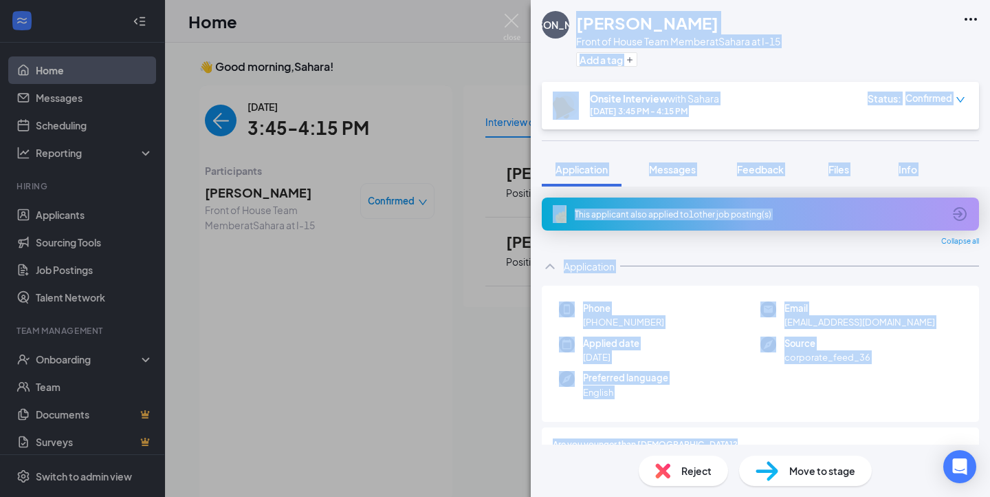
click at [578, 19] on h1 "[PERSON_NAME]" at bounding box center [647, 22] width 142 height 23
drag, startPoint x: 578, startPoint y: 19, endPoint x: 683, endPoint y: 399, distance: 394.4
click at [683, 399] on div "[PERSON_NAME] Front of House Team Member at [GEOGRAPHIC_DATA] at I-15 Add a tag…" at bounding box center [760, 248] width 459 height 497
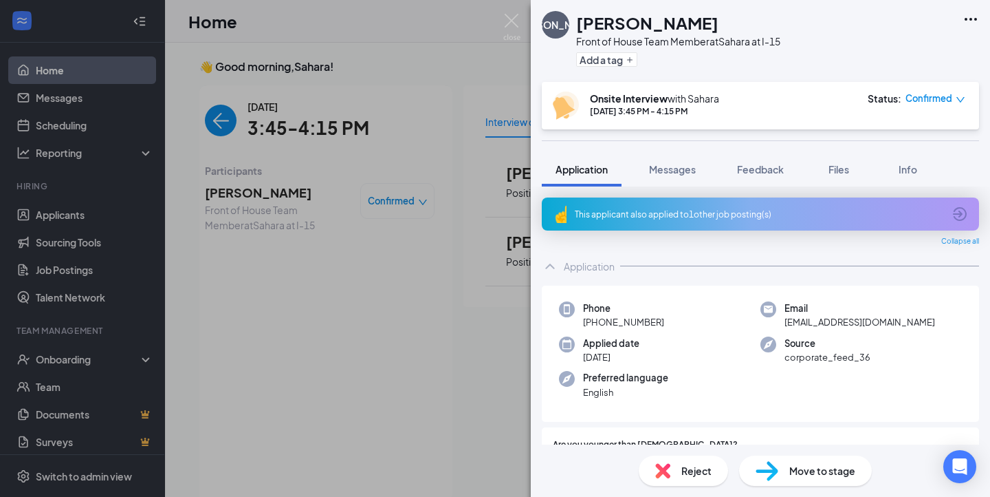
click at [683, 402] on div "Phone [PHONE_NUMBER] Email [EMAIL_ADDRESS][DOMAIN_NAME] Applied date [DATE] Sou…" at bounding box center [760, 353] width 437 height 137
click at [699, 431] on div "Are you younger than [DEMOGRAPHIC_DATA]? Yes No" at bounding box center [760, 468] width 437 height 82
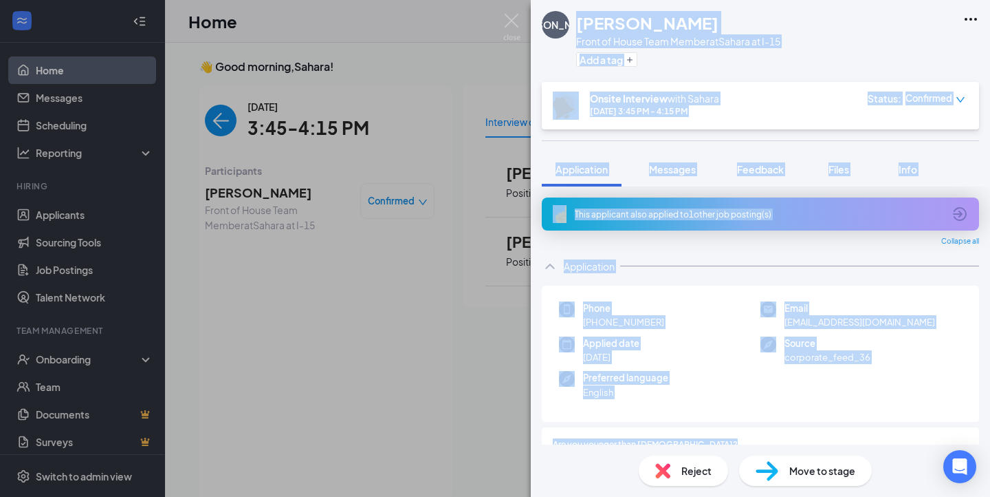
drag, startPoint x: 704, startPoint y: 435, endPoint x: 578, endPoint y: 26, distance: 428.1
click at [578, 26] on div "[PERSON_NAME] Front of House Team Member at [GEOGRAPHIC_DATA] at I-15 Add a tag…" at bounding box center [760, 248] width 459 height 497
click at [731, 276] on div "Application" at bounding box center [760, 266] width 437 height 28
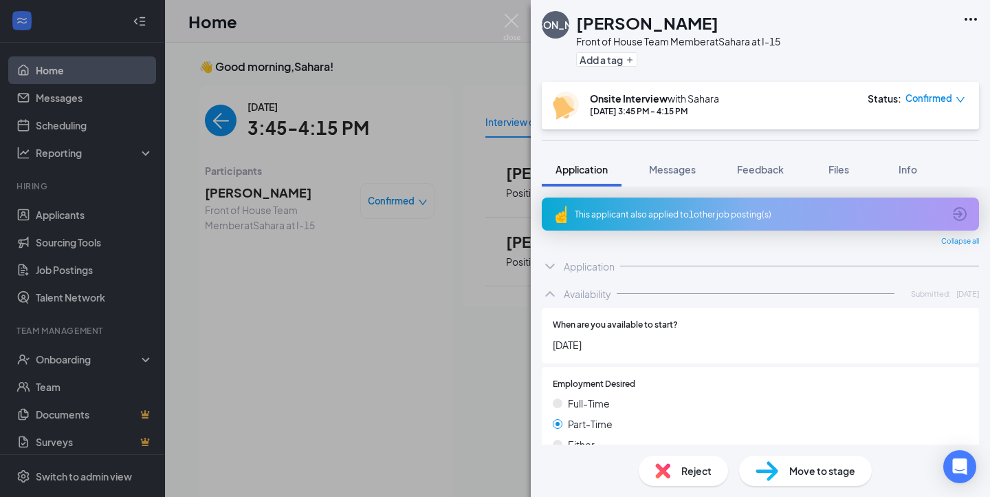
click at [738, 254] on div "Application" at bounding box center [760, 266] width 437 height 28
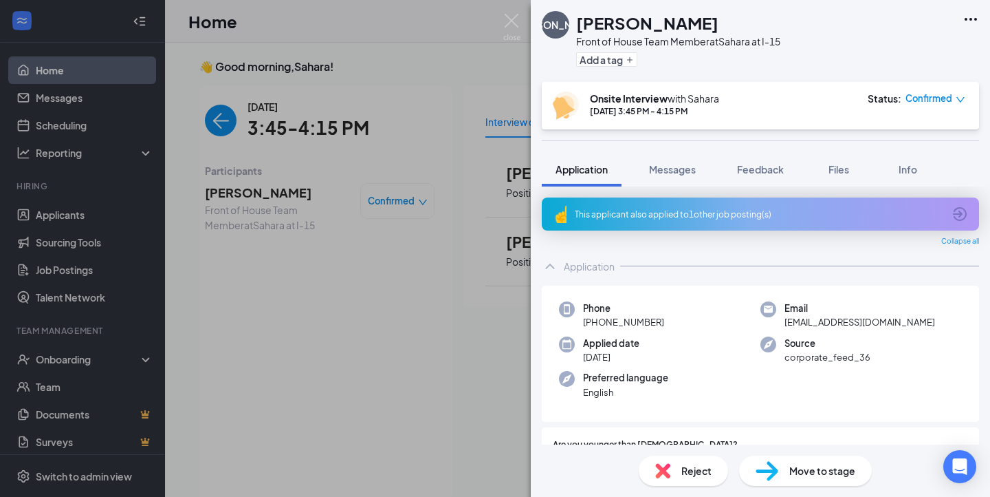
click at [316, 356] on div "[PERSON_NAME] Front of House Team Member at [GEOGRAPHIC_DATA] at I-15 Add a tag…" at bounding box center [495, 248] width 990 height 497
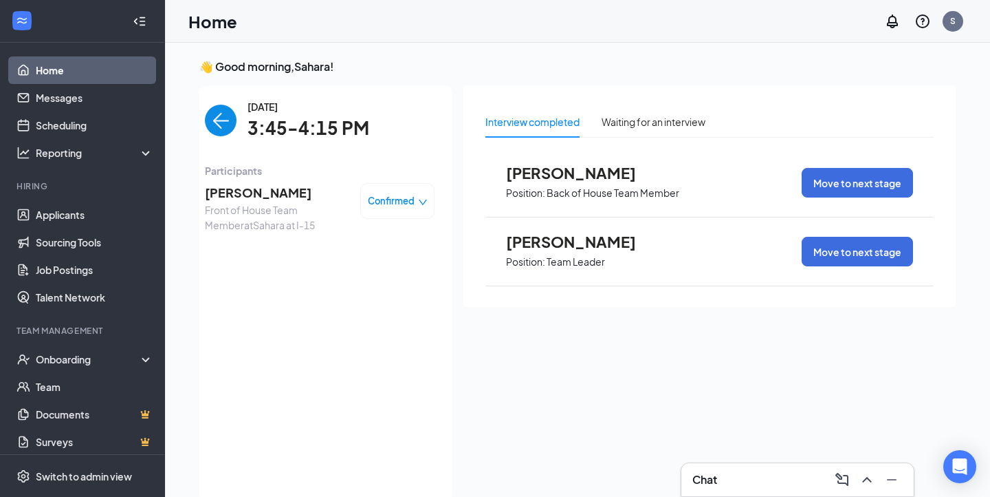
click at [261, 194] on span "[PERSON_NAME]" at bounding box center [277, 192] width 144 height 19
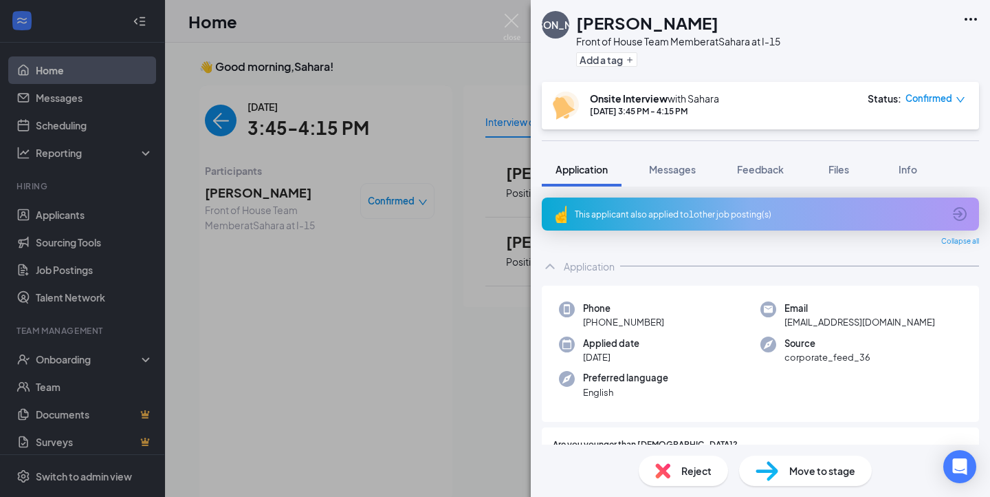
click at [684, 461] on div "Reject" at bounding box center [683, 470] width 89 height 30
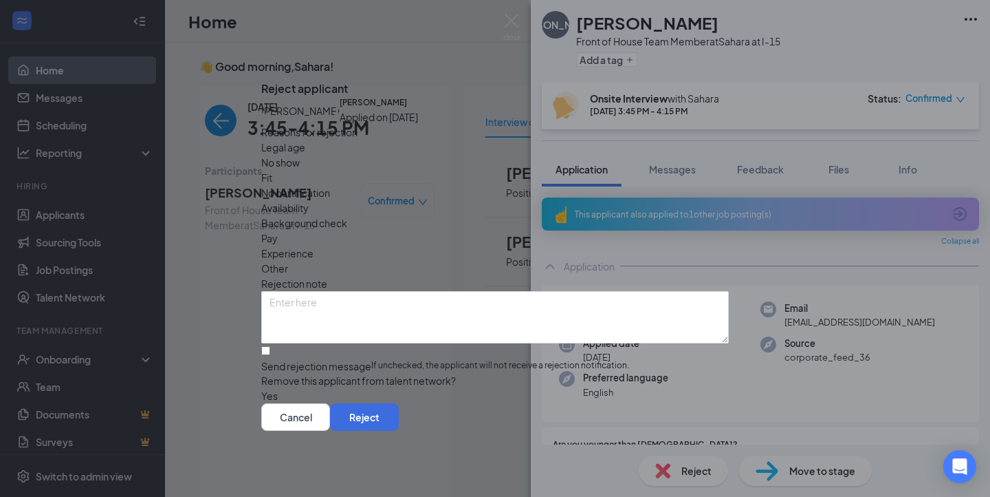
click at [272, 170] on span "Fit" at bounding box center [266, 177] width 11 height 15
click at [399, 423] on button "Reject" at bounding box center [364, 417] width 69 height 28
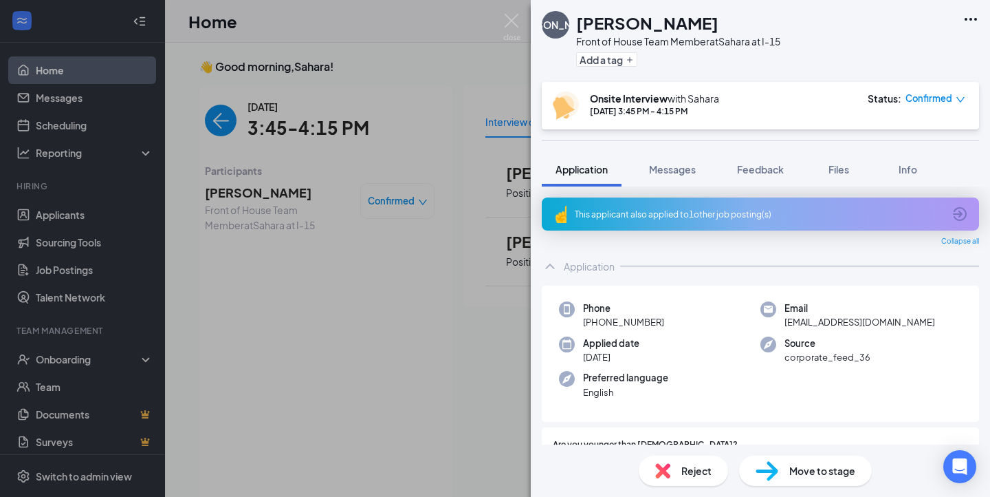
click at [211, 140] on div "[PERSON_NAME] Front of House Team Member at [GEOGRAPHIC_DATA] at I-15 Add a tag…" at bounding box center [495, 248] width 990 height 497
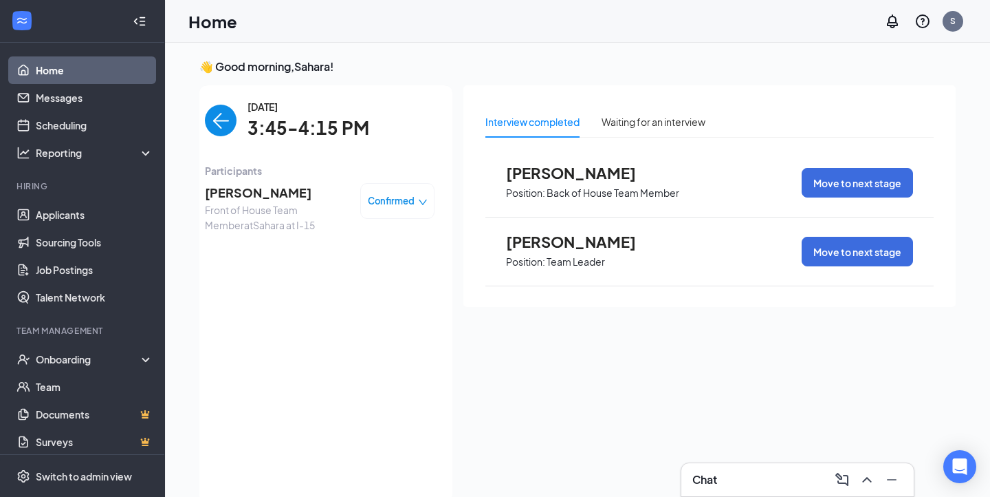
click at [218, 127] on img "back-button" at bounding box center [221, 121] width 32 height 32
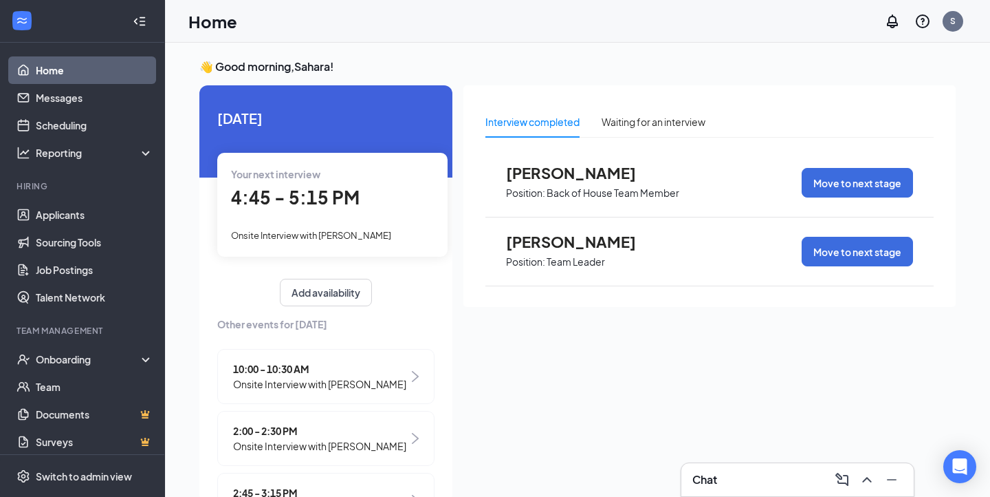
click at [306, 198] on span "4:45 - 5:15 PM" at bounding box center [295, 197] width 129 height 23
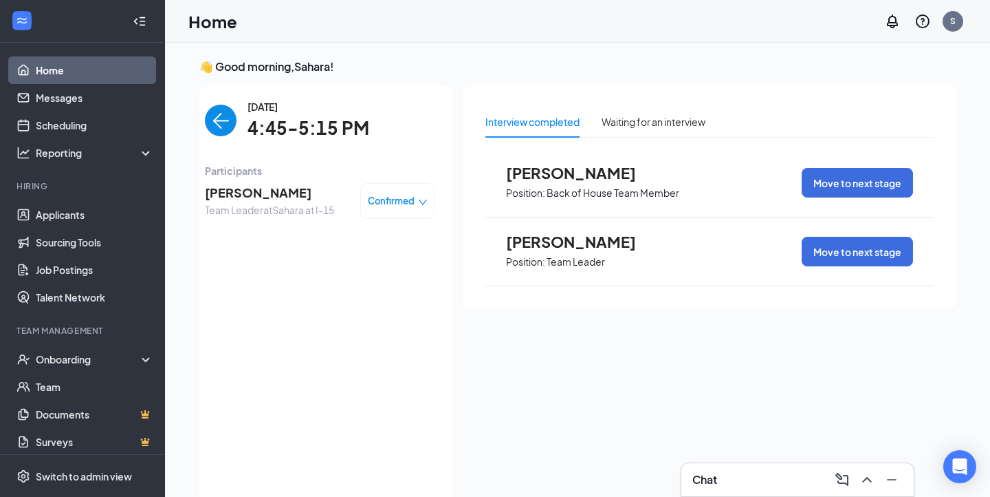
scroll to position [6, 0]
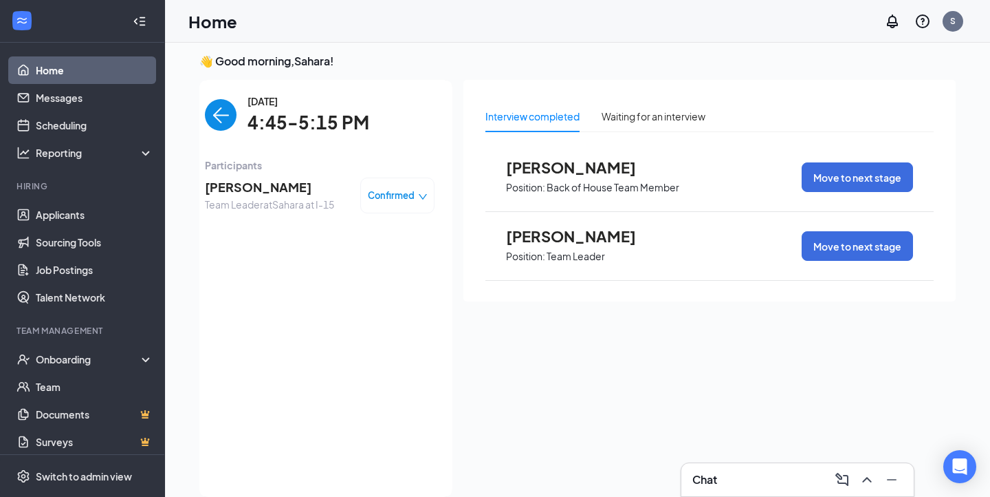
click at [286, 186] on span "[PERSON_NAME]" at bounding box center [269, 186] width 129 height 19
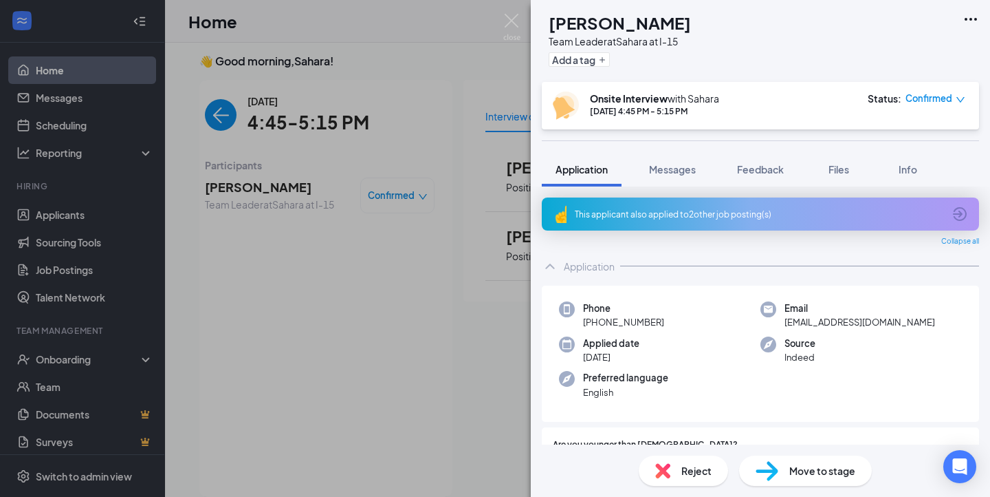
click at [649, 223] on div "This applicant also applied to 2 other job posting(s)" at bounding box center [760, 213] width 437 height 33
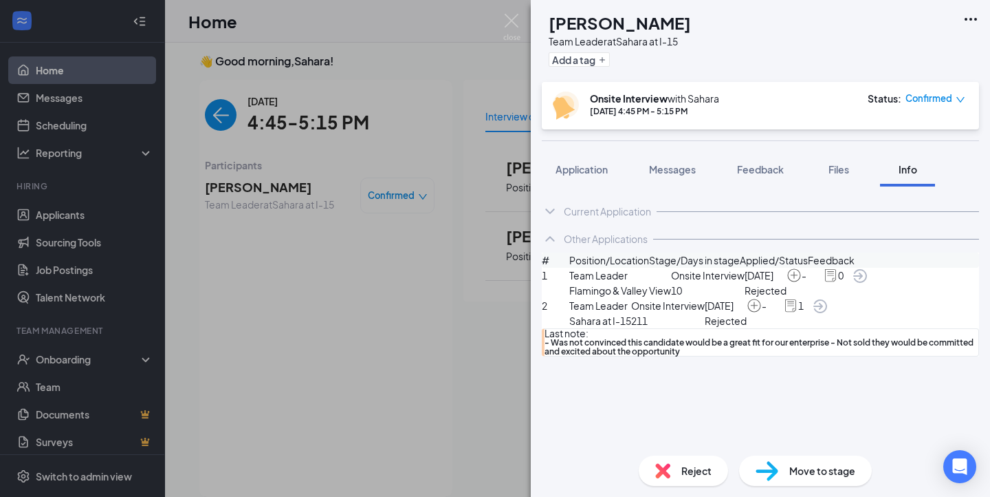
click at [759, 356] on span "- Was not convinced this candidate would be a great fit for our enterprise - No…" at bounding box center [762, 347] width 434 height 18
click at [812, 313] on div "1" at bounding box center [797, 305] width 29 height 15
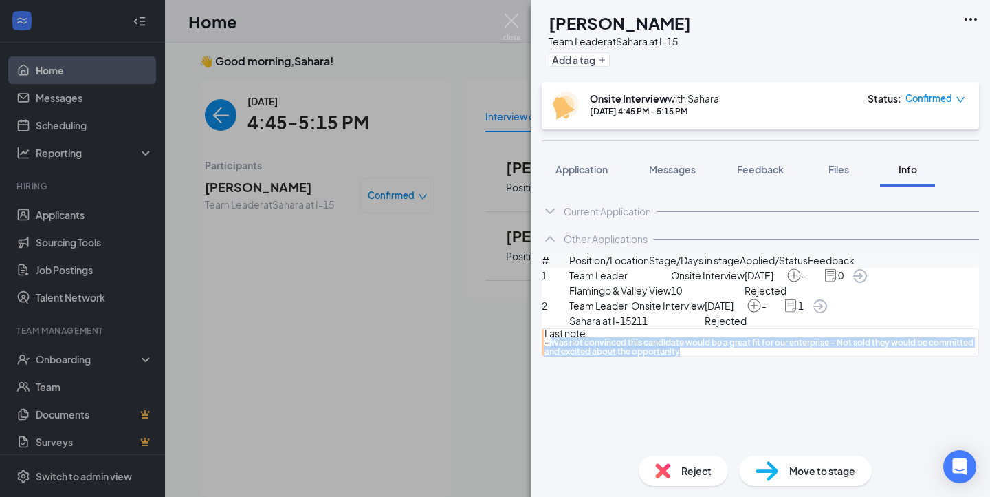
drag, startPoint x: 900, startPoint y: 396, endPoint x: 642, endPoint y: 388, distance: 258.0
click at [642, 356] on span "- Was not convinced this candidate would be a great fit for our enterprise - No…" at bounding box center [762, 347] width 434 height 18
drag, startPoint x: 641, startPoint y: 384, endPoint x: 903, endPoint y: 421, distance: 264.5
click at [903, 421] on div "Current Application Phone [PHONE_NUMBER] Email [EMAIL_ADDRESS][DOMAIN_NAME] App…" at bounding box center [760, 315] width 459 height 258
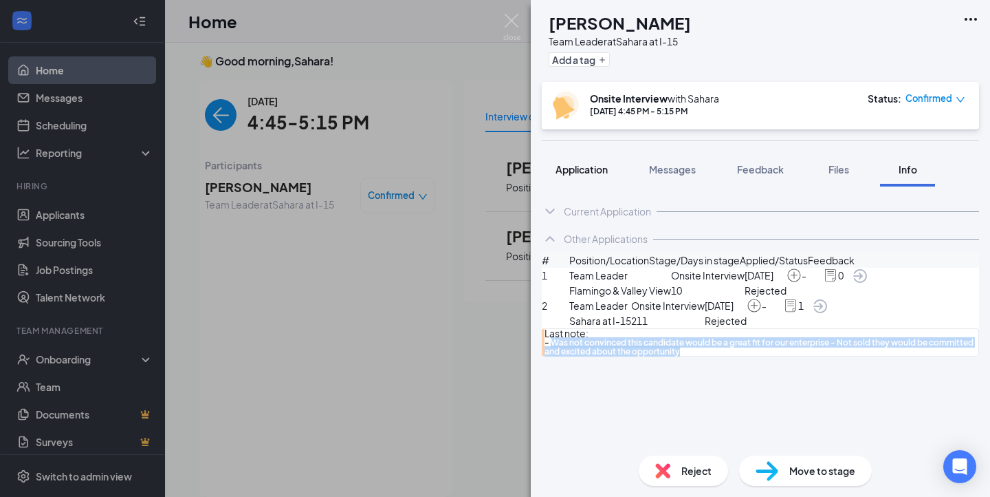
click at [594, 157] on button "Application" at bounding box center [582, 169] width 80 height 34
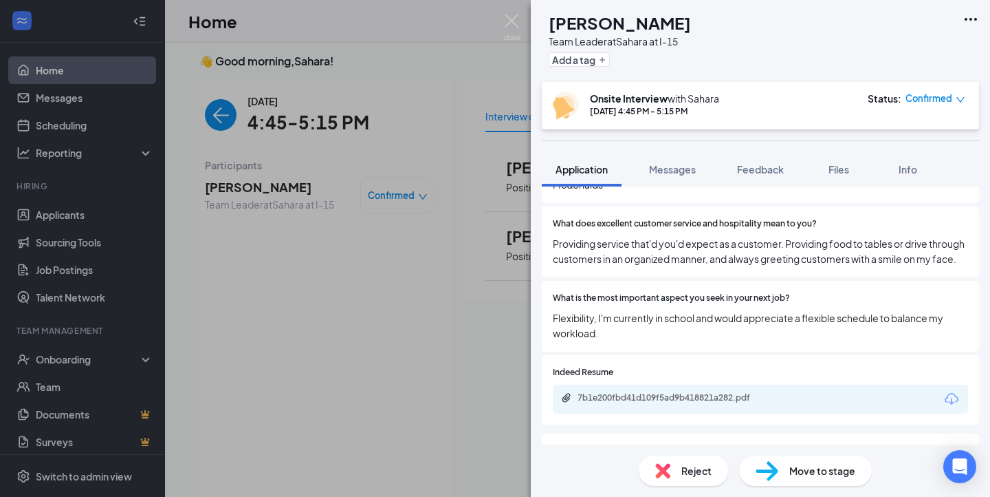
scroll to position [624, 0]
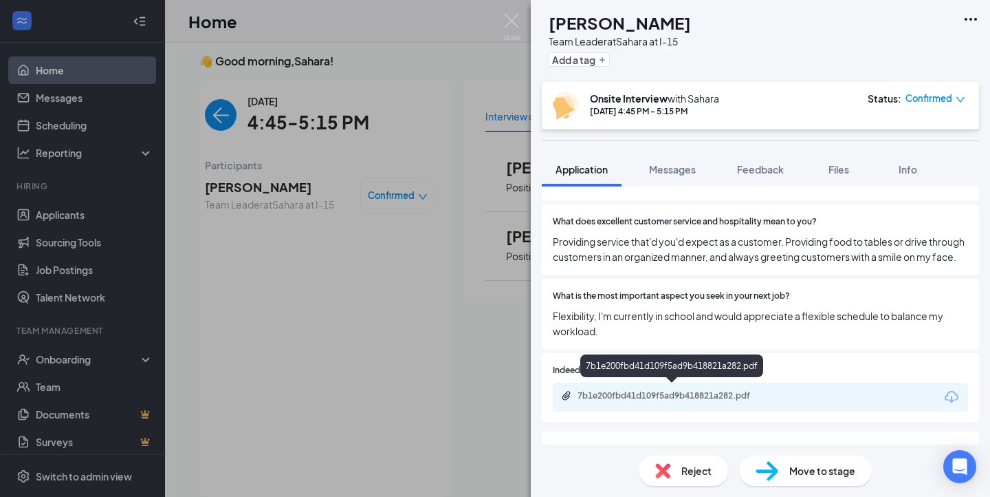
click at [666, 390] on div "7b1e200fbd41d109f5ad9b418821a282.pdf" at bounding box center [674, 395] width 193 height 11
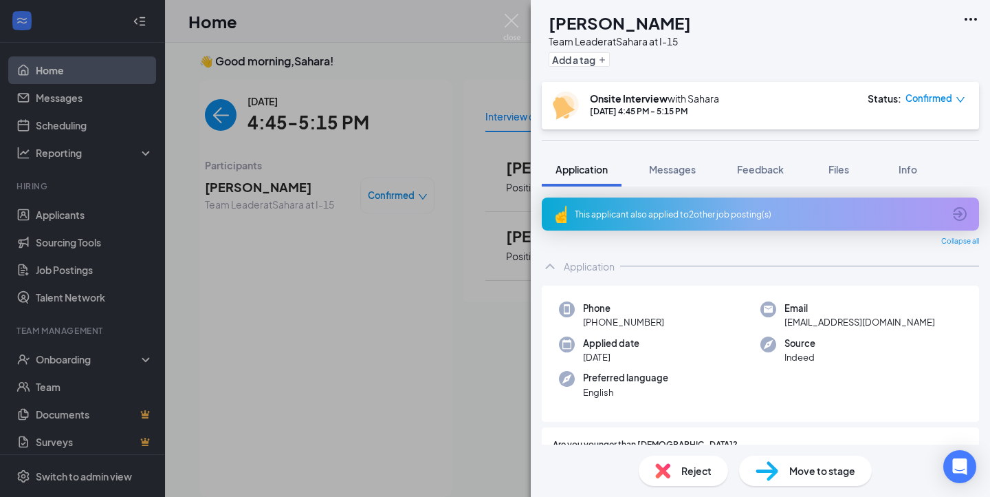
scroll to position [0, 0]
